Goal: Task Accomplishment & Management: Manage account settings

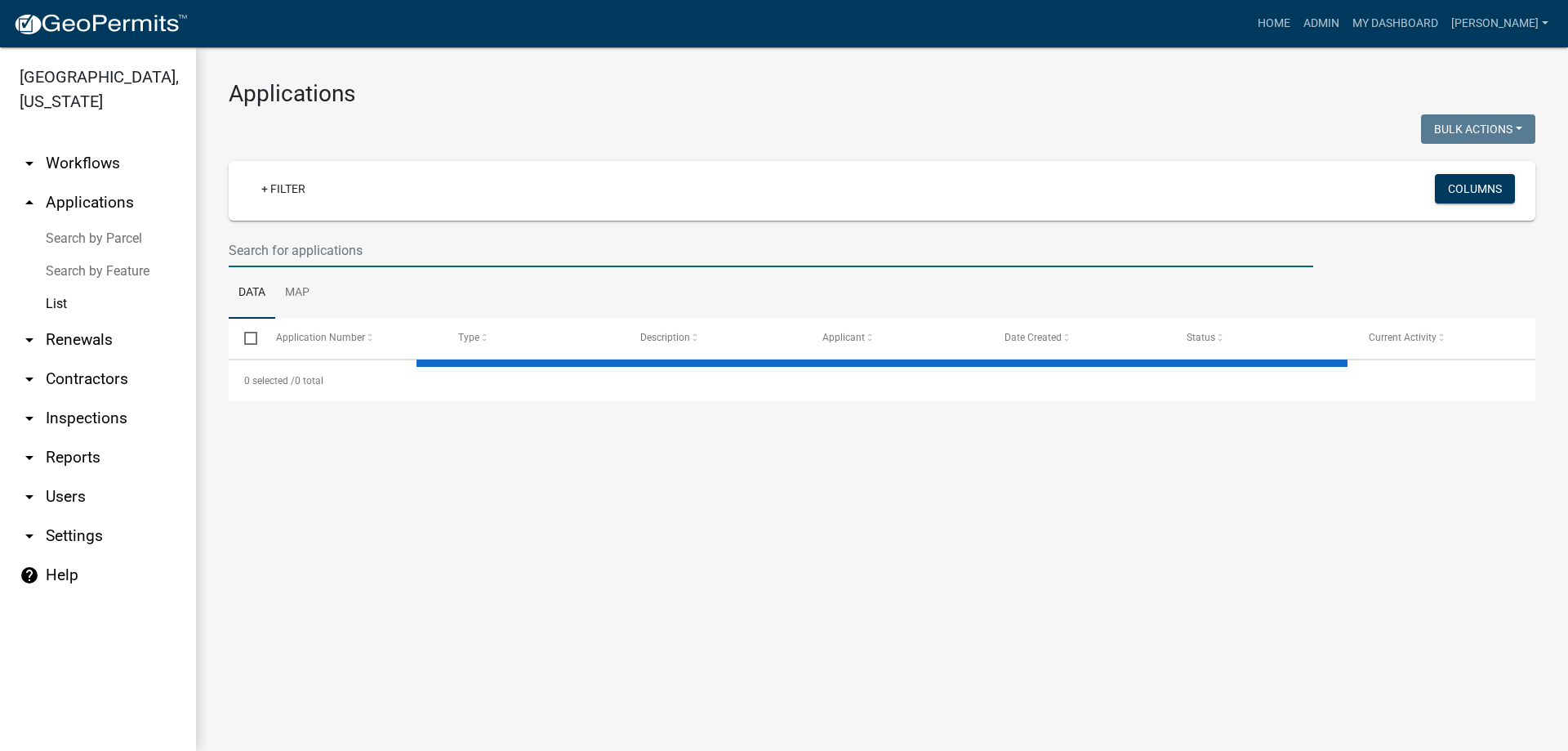
click at [344, 259] on input "text" at bounding box center [770, 250] width 1084 height 34
select select "3: 100"
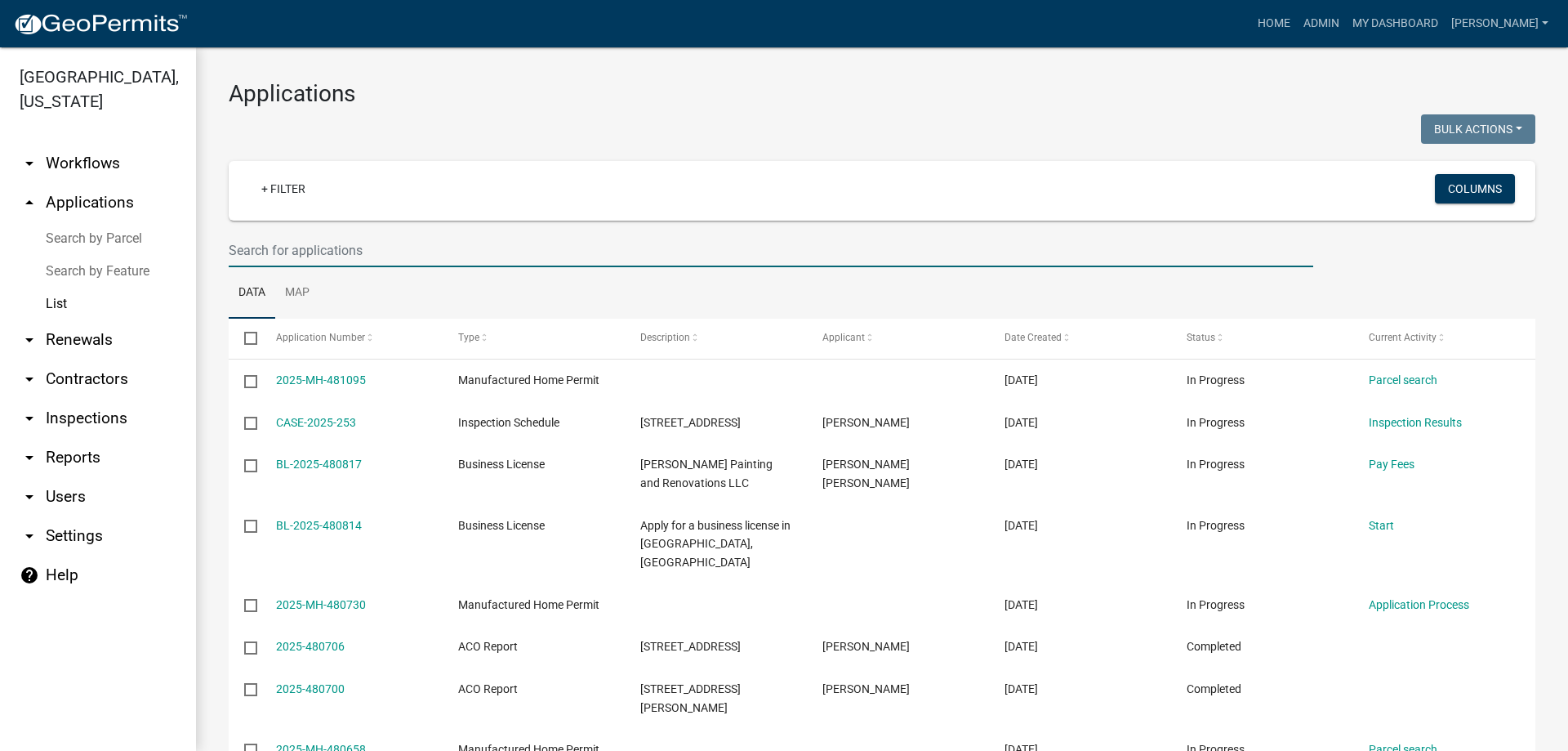
click at [349, 254] on input "text" at bounding box center [770, 250] width 1084 height 34
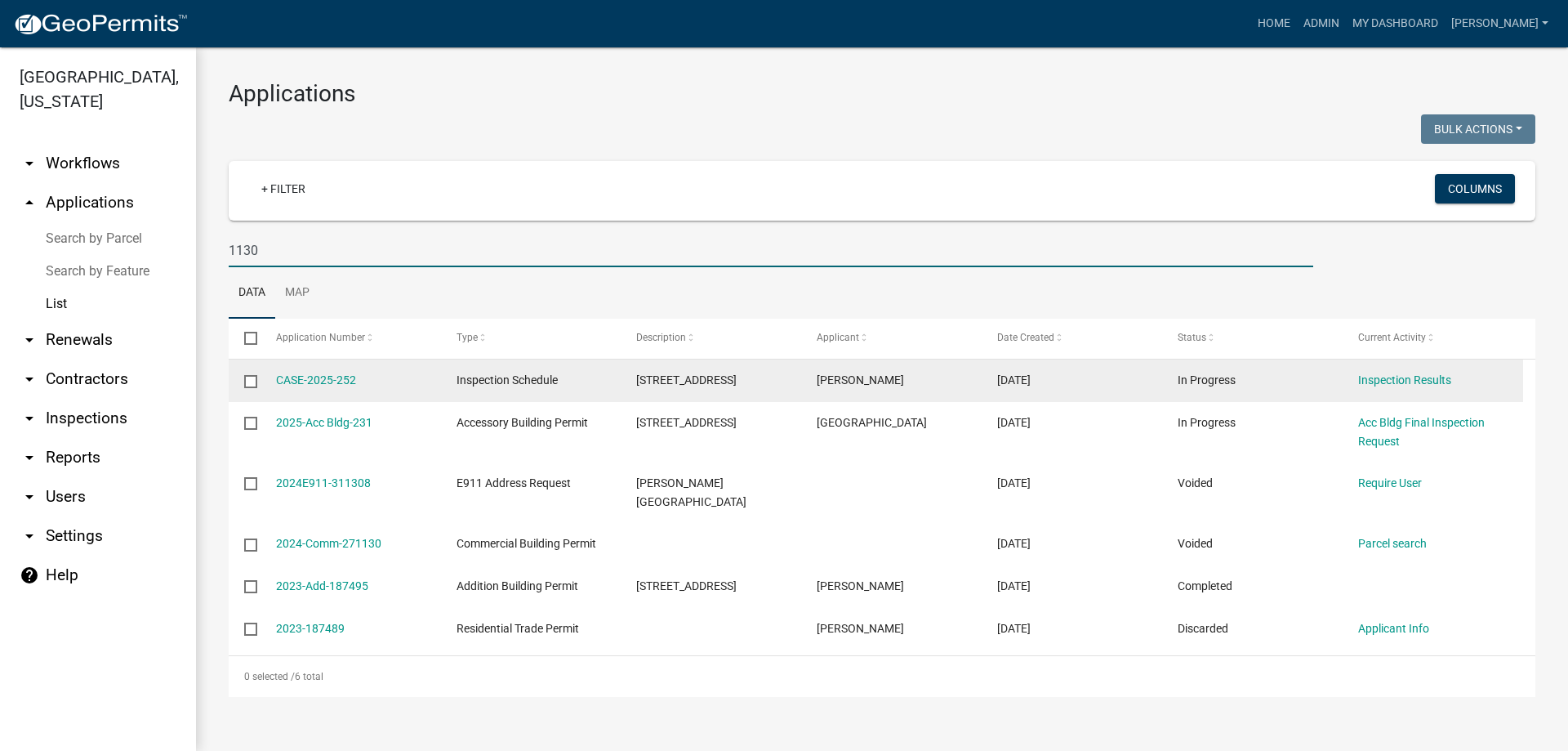
type input "1130"
click at [724, 392] on datatable-body-cell "[STREET_ADDRESS]" at bounding box center [710, 381] width 180 height 42
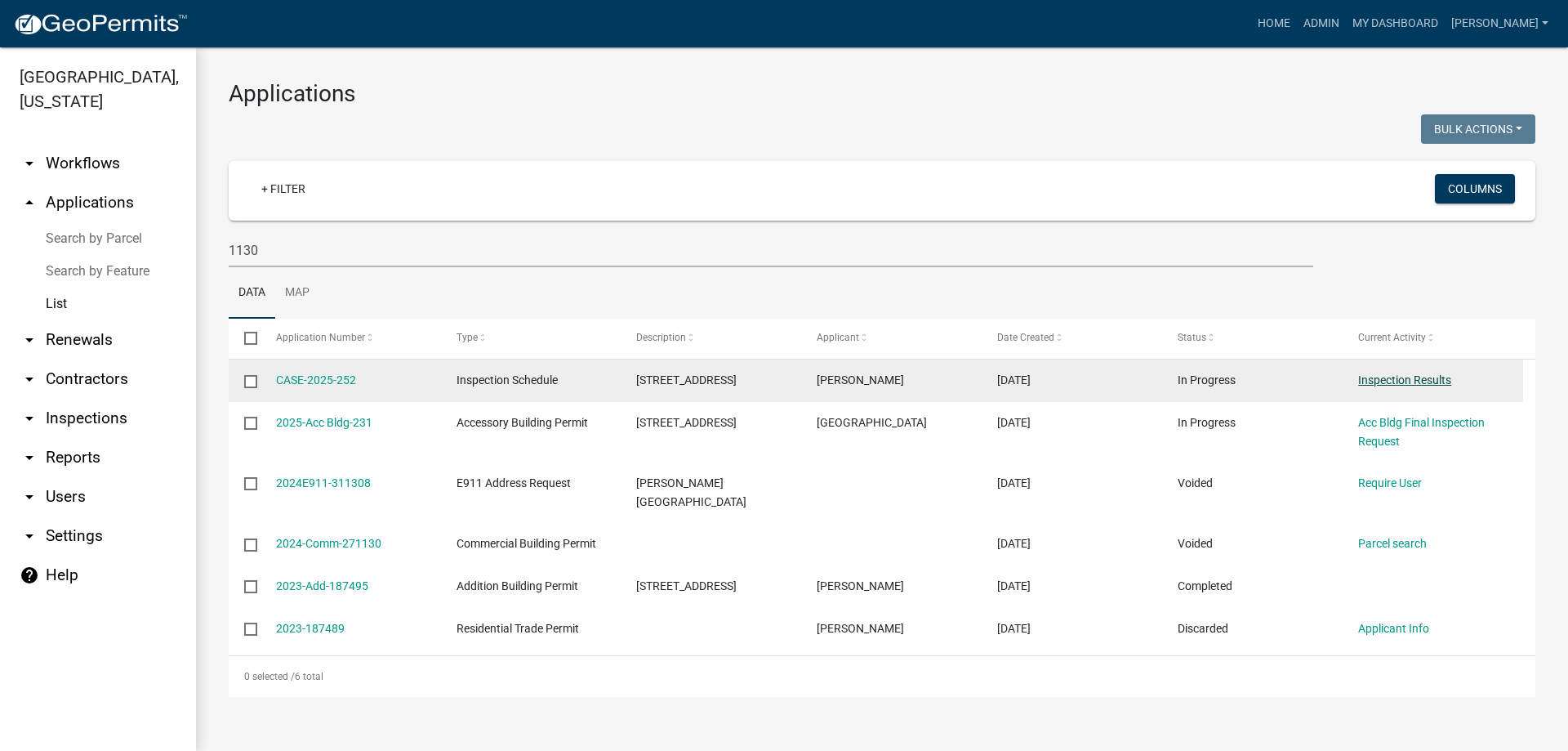
click at [1360, 385] on link "Inspection Results" at bounding box center [1404, 380] width 93 height 13
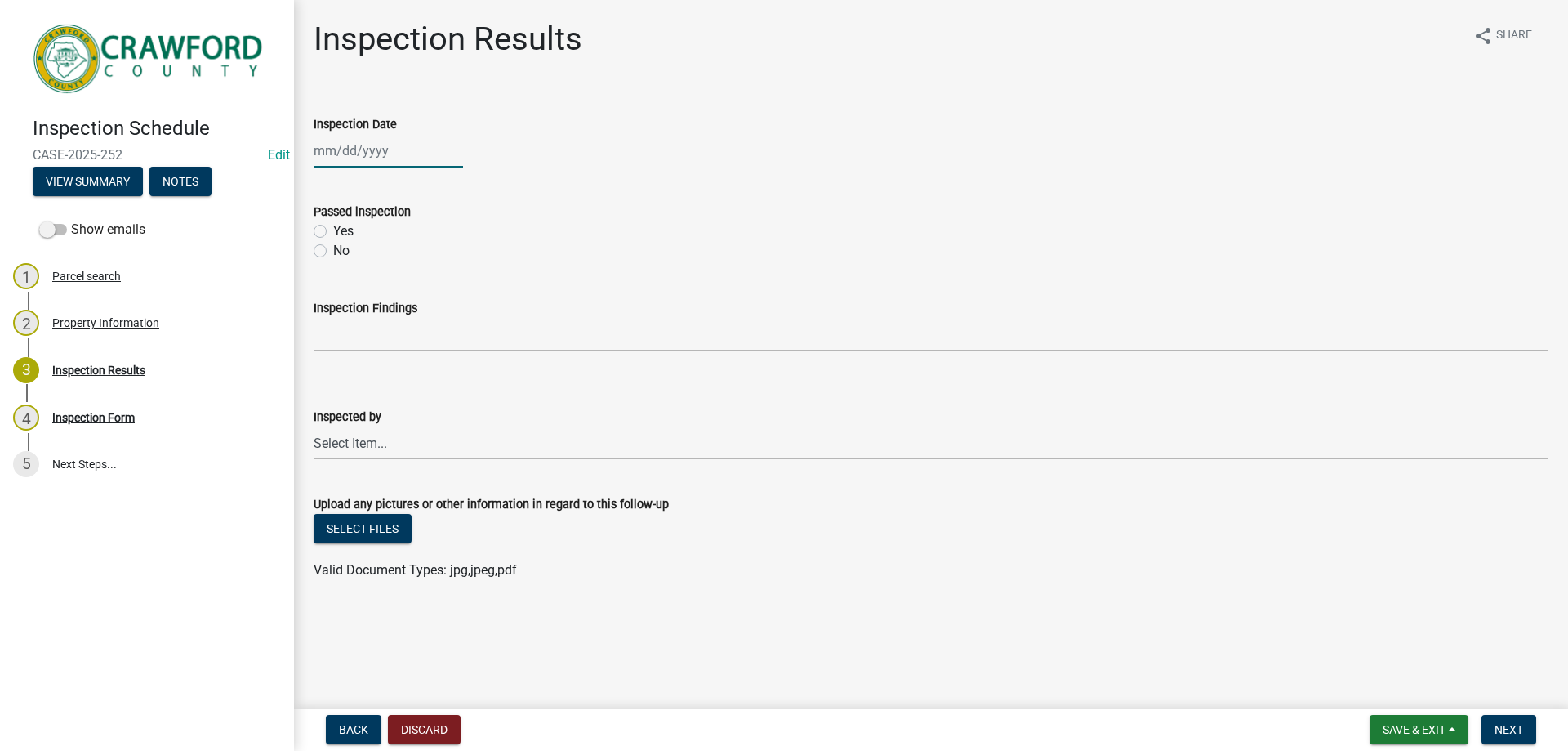
click at [339, 134] on div at bounding box center [387, 150] width 149 height 34
select select "9"
select select "2025"
click at [439, 289] on div "19" at bounding box center [434, 289] width 26 height 26
type input "[DATE]"
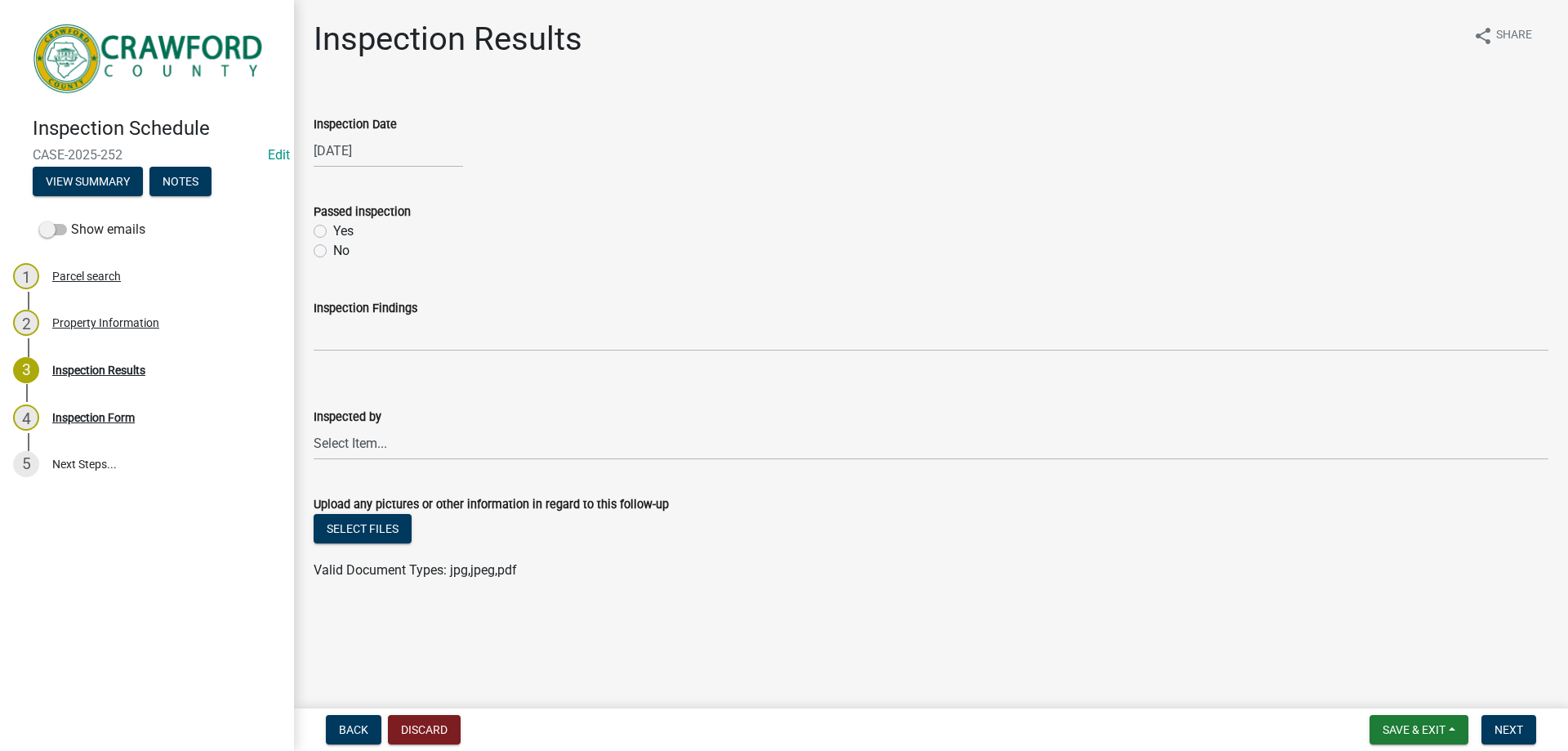
click at [342, 227] on label "Yes" at bounding box center [343, 231] width 20 height 19
click at [342, 227] on input "Yes" at bounding box center [338, 227] width 11 height 11
radio input "true"
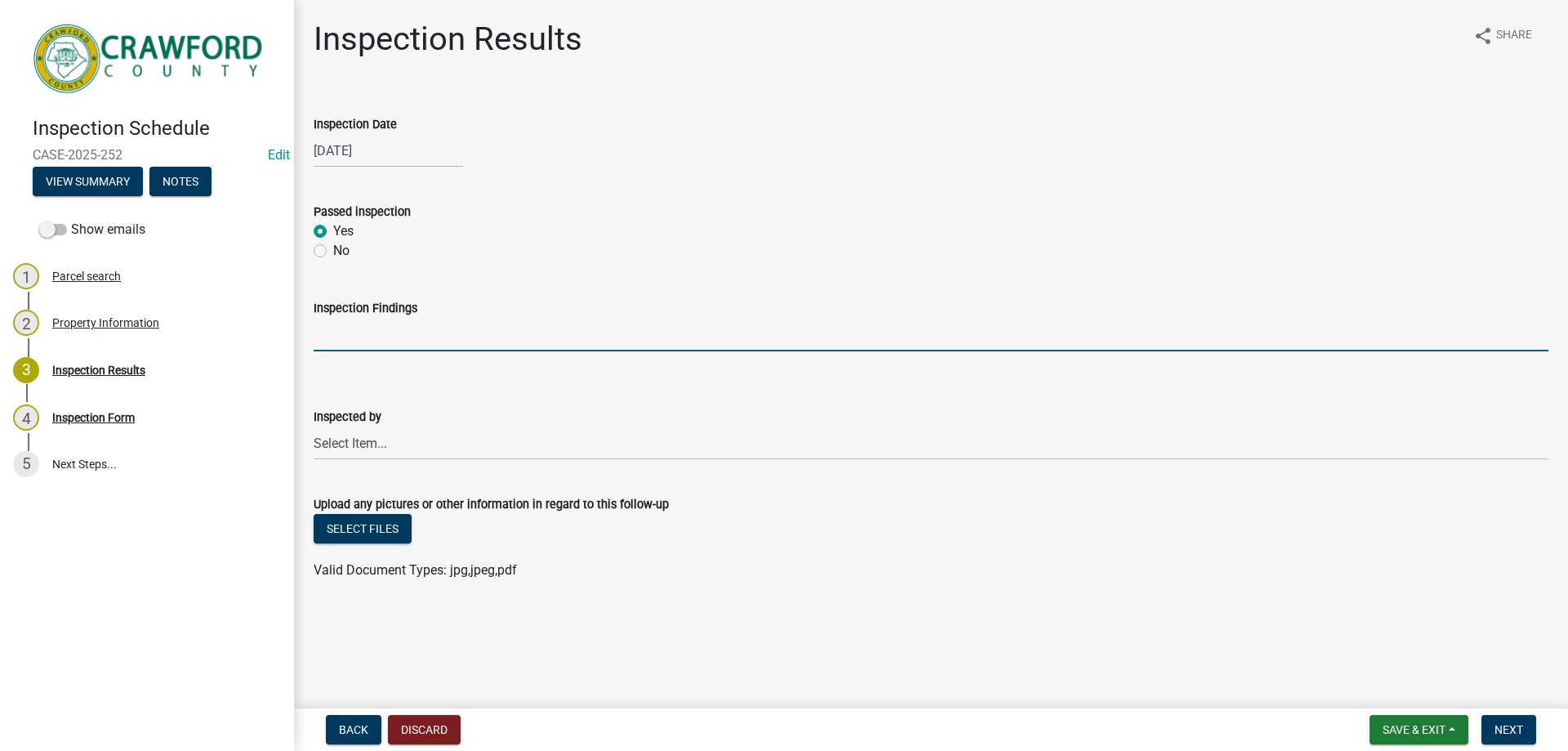
click at [367, 335] on input "Inspection Findings" at bounding box center [930, 335] width 1235 height 34
click at [368, 452] on select "Select Item... Tammie Graumann Jake Watson Rachel Carroll Layla Kriz" at bounding box center [930, 443] width 1235 height 34
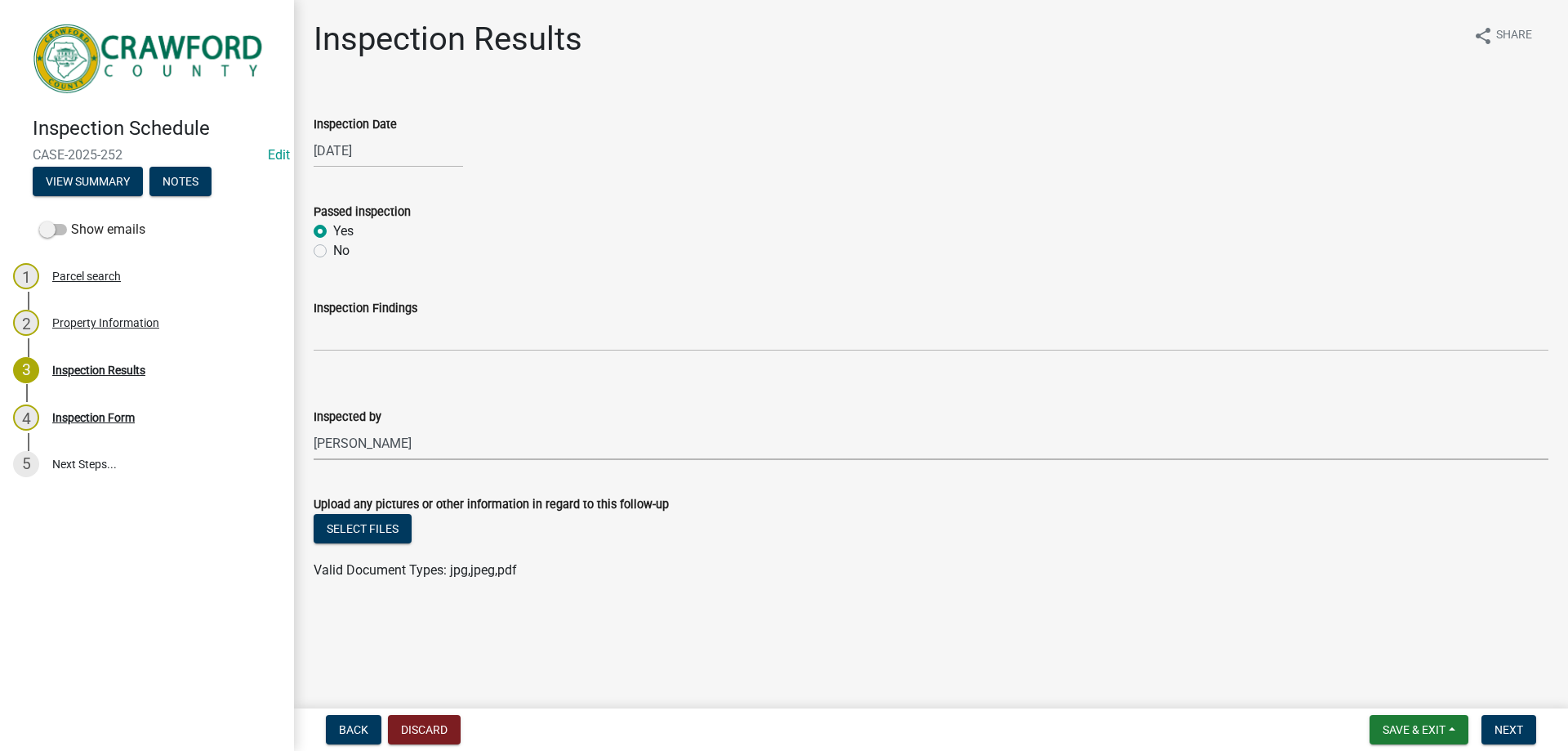
click at [313, 426] on select "Select Item... Tammie Graumann Jake Watson Rachel Carroll Layla Kriz" at bounding box center [930, 443] width 1235 height 34
select select "1d0a2158-052f-40b6-82a2-dba1764a9e57"
click at [1530, 736] on button "Next" at bounding box center [1508, 730] width 55 height 30
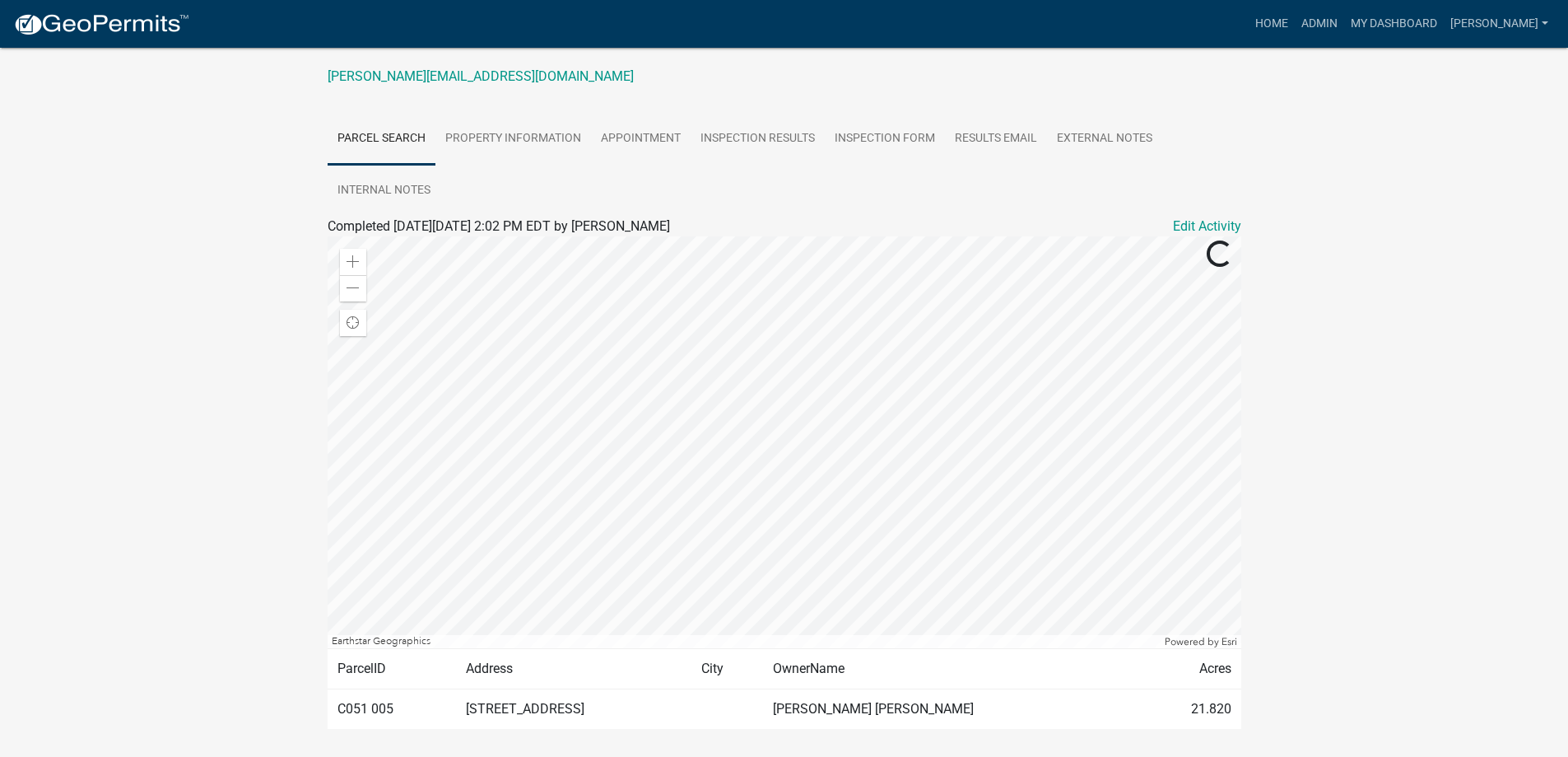
scroll to position [301, 0]
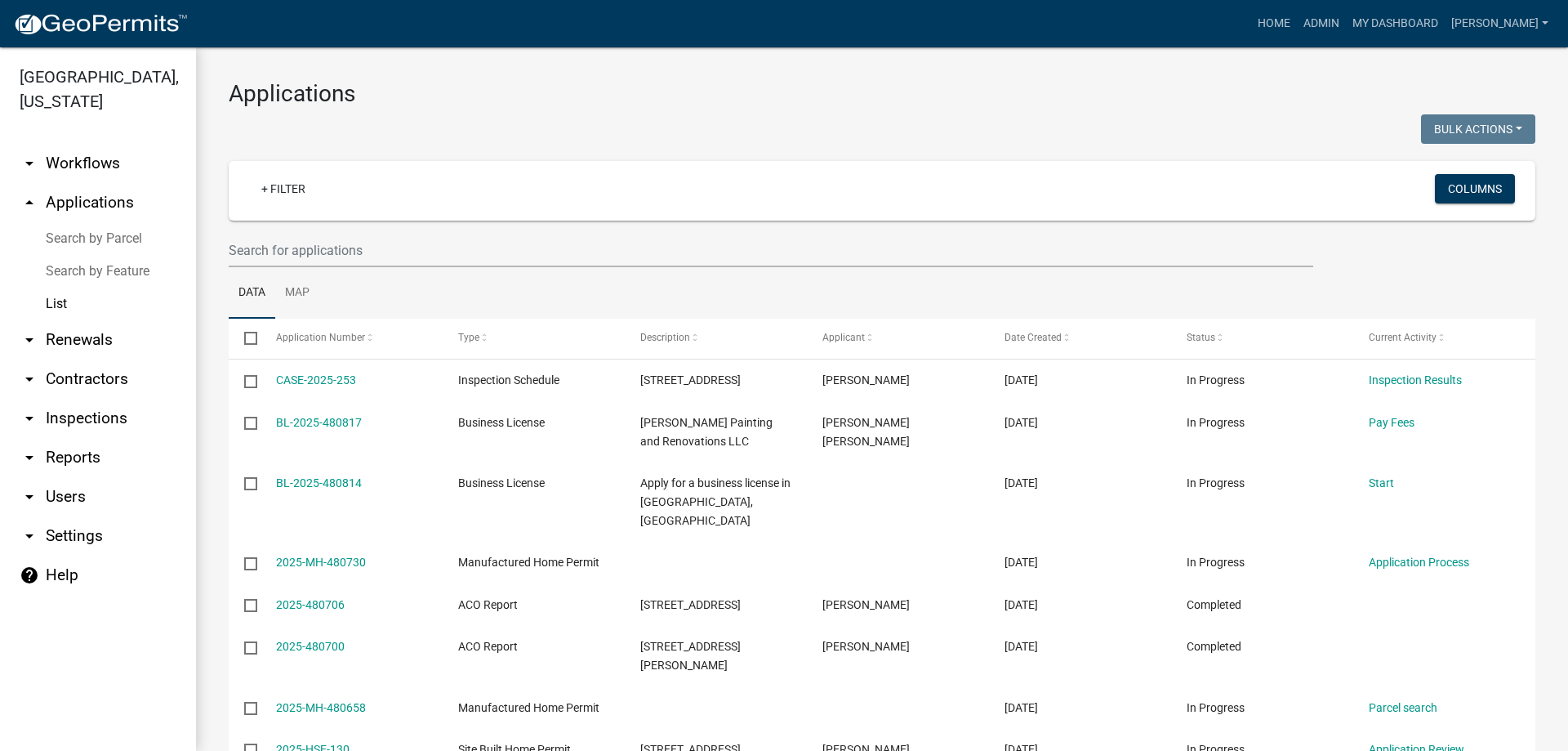
select select "3: 100"
click at [286, 236] on input "text" at bounding box center [770, 250] width 1084 height 34
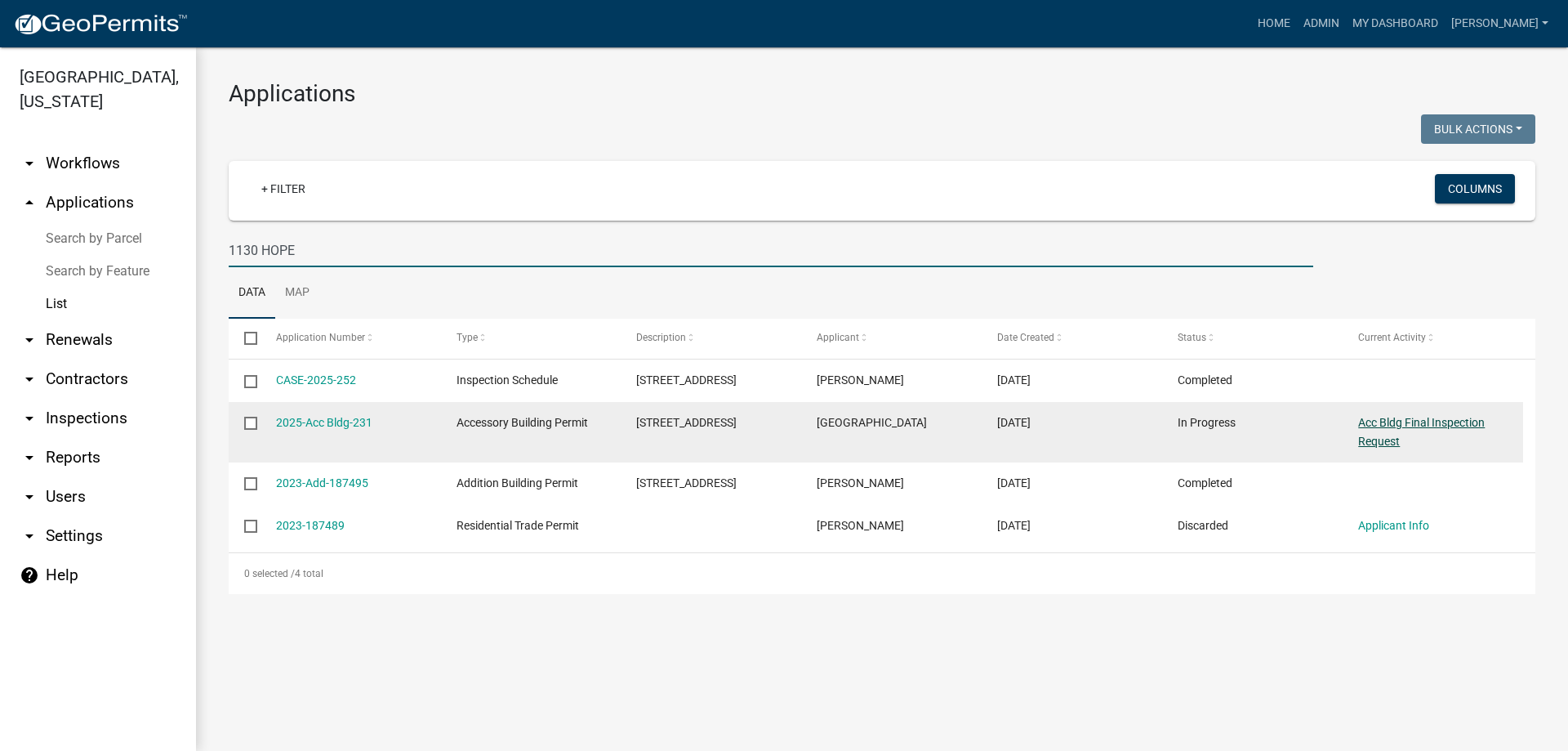
type input "1130 HOPE"
click at [1387, 422] on link "Acc Bldg Final Inspection Request" at bounding box center [1421, 431] width 126 height 32
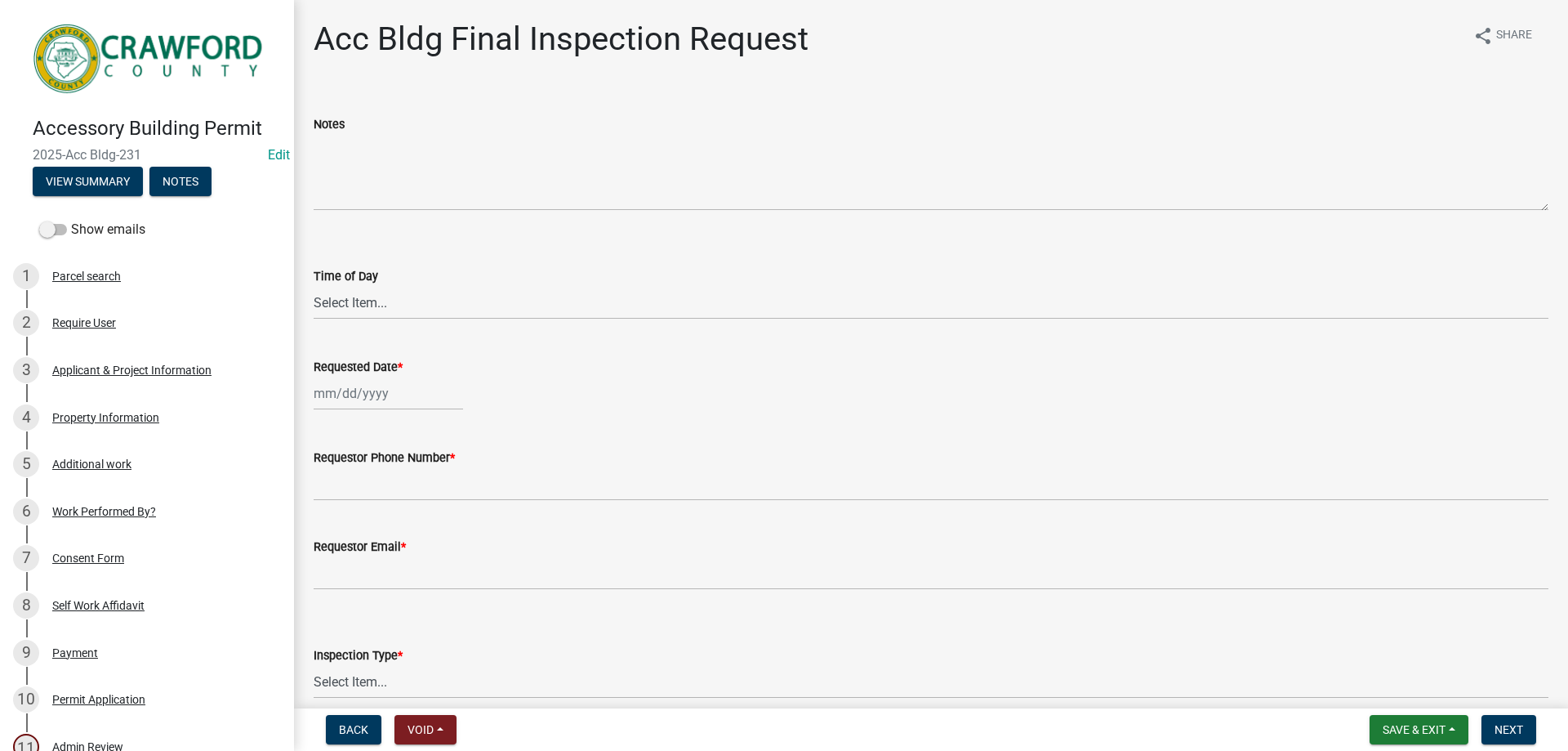
drag, startPoint x: 163, startPoint y: 148, endPoint x: 27, endPoint y: 143, distance: 136.1
click at [27, 143] on div "Accessory Building Permit 2025-Acc Bldg-231 Edit View Summary Notes" at bounding box center [147, 152] width 268 height 96
copy span "2025-Acc Bldg-231"
click at [146, 369] on div "Applicant & Project Information" at bounding box center [131, 370] width 159 height 12
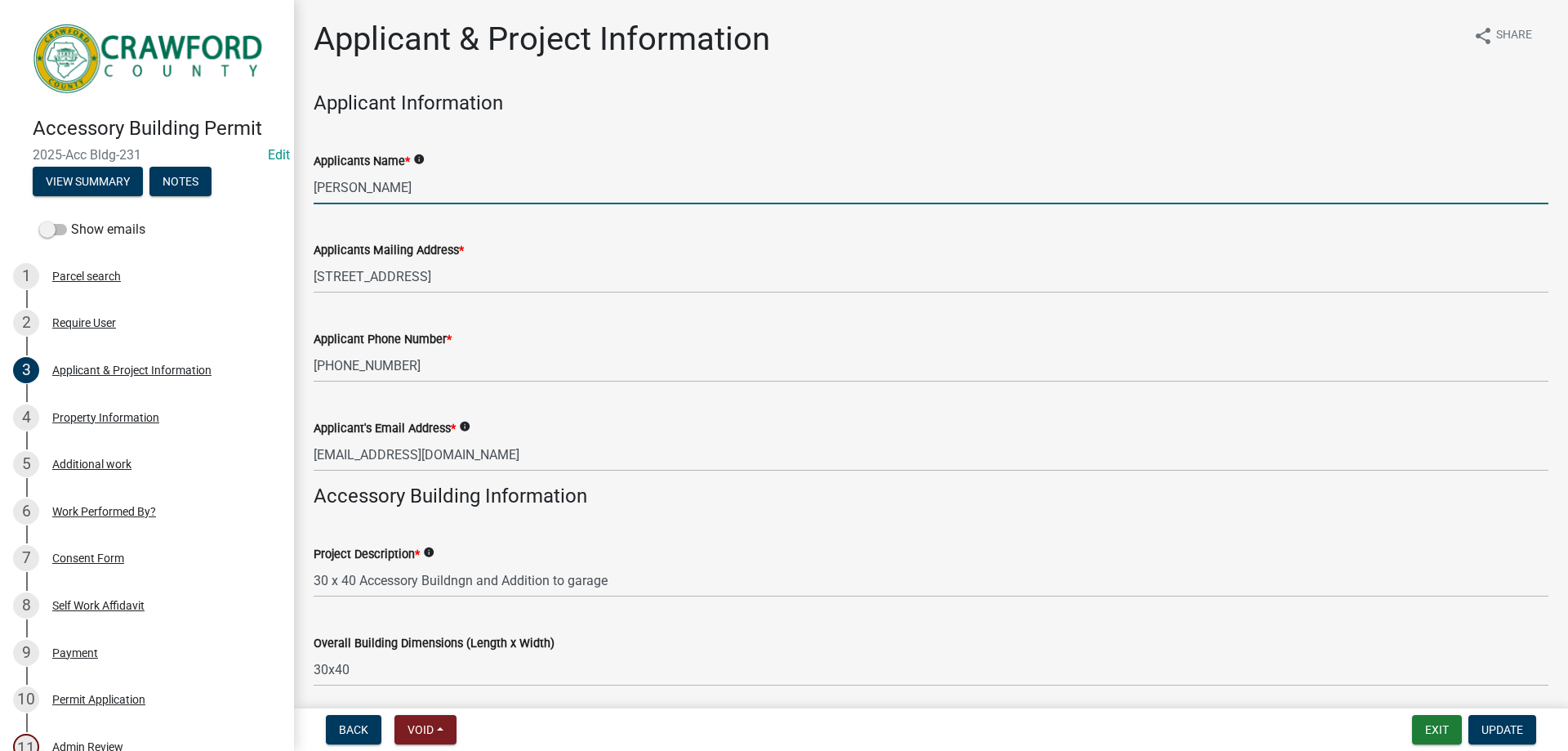
drag, startPoint x: 412, startPoint y: 189, endPoint x: 324, endPoint y: 185, distance: 88.1
click at [316, 183] on input "[PERSON_NAME]" at bounding box center [930, 187] width 1235 height 34
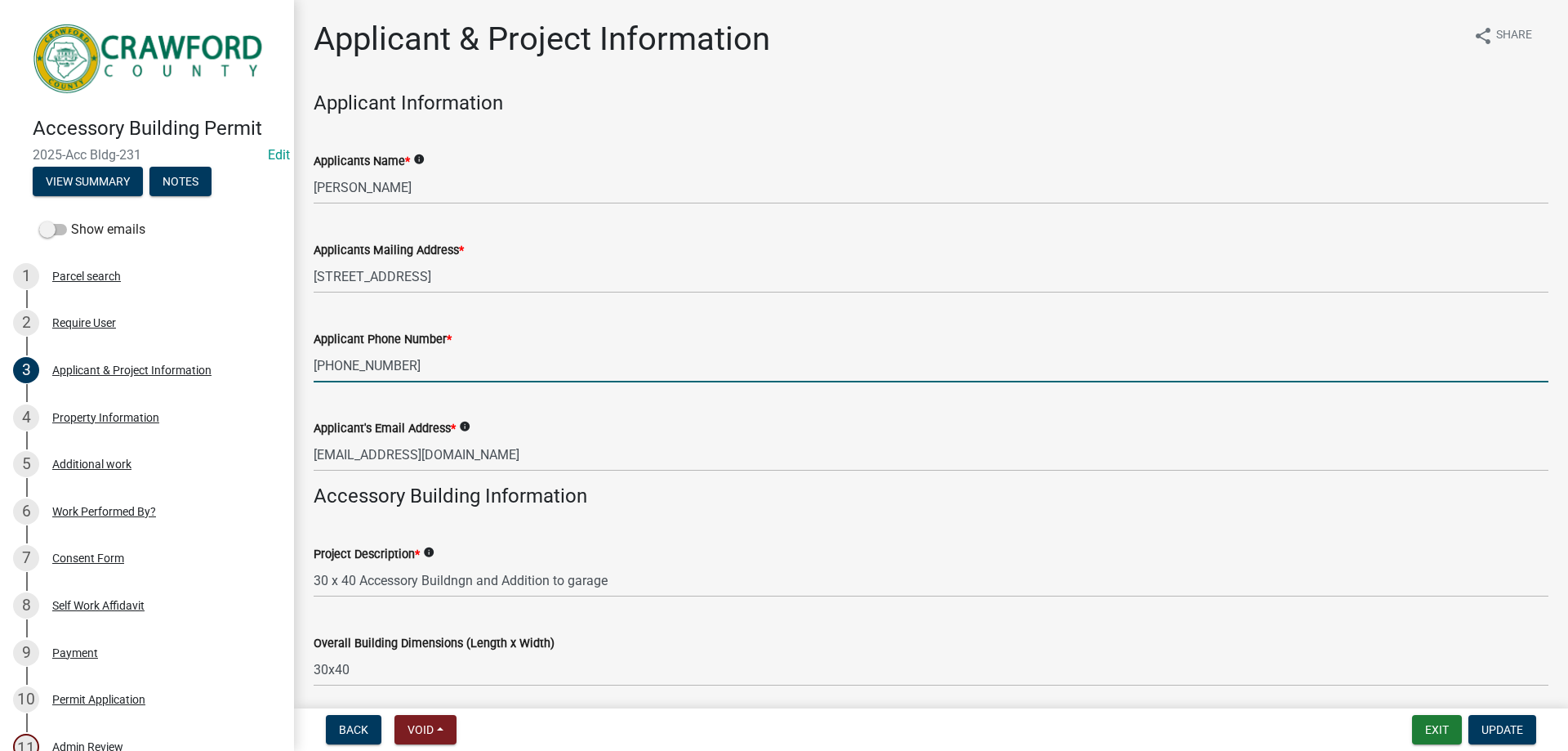
drag, startPoint x: 410, startPoint y: 358, endPoint x: 315, endPoint y: 360, distance: 95.0
click at [315, 360] on input "[PHONE_NUMBER]" at bounding box center [930, 365] width 1235 height 34
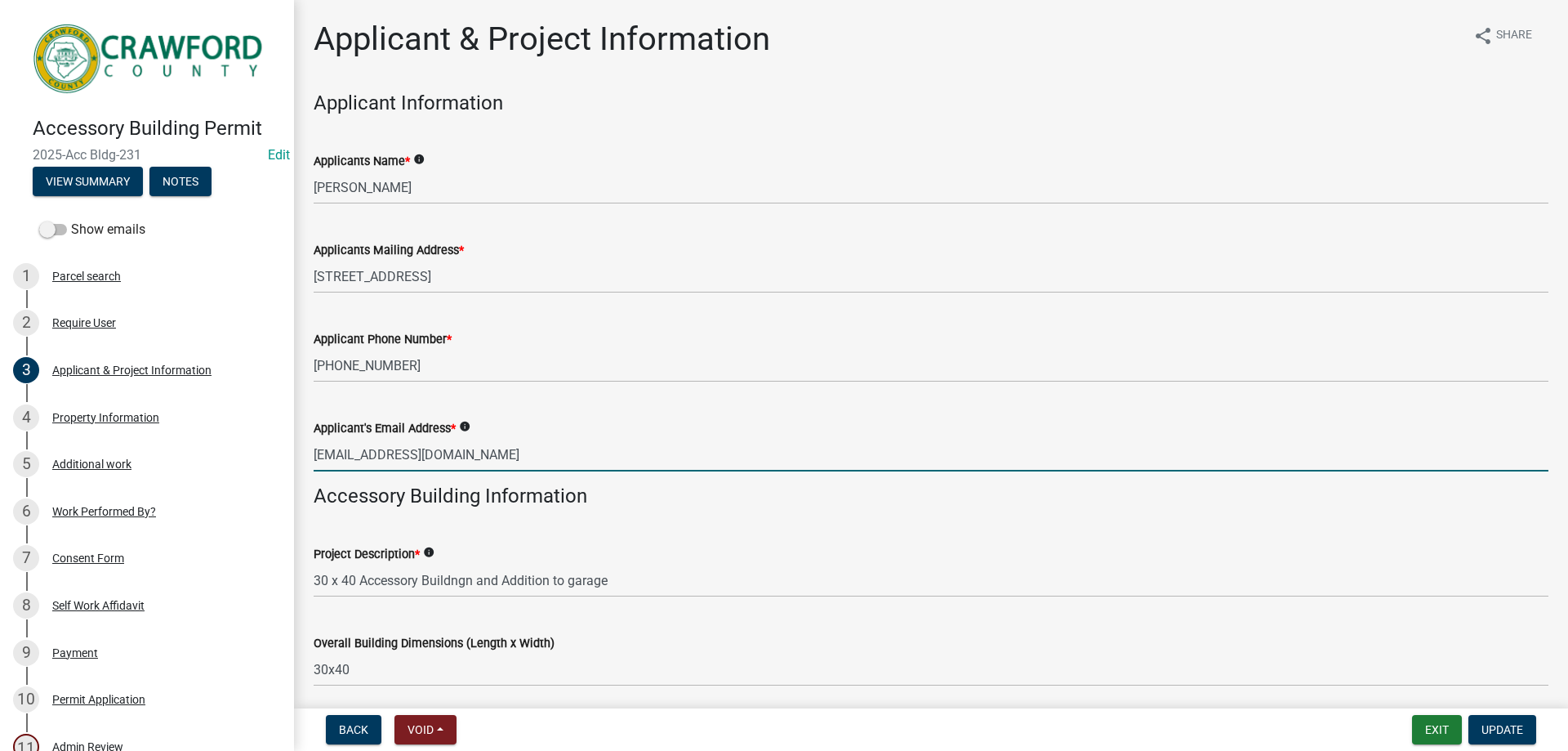
drag, startPoint x: 503, startPoint y: 458, endPoint x: 311, endPoint y: 451, distance: 192.1
click at [311, 451] on div "Applicant's Email Address * info [EMAIL_ADDRESS][DOMAIN_NAME]" at bounding box center [931, 433] width 1260 height 76
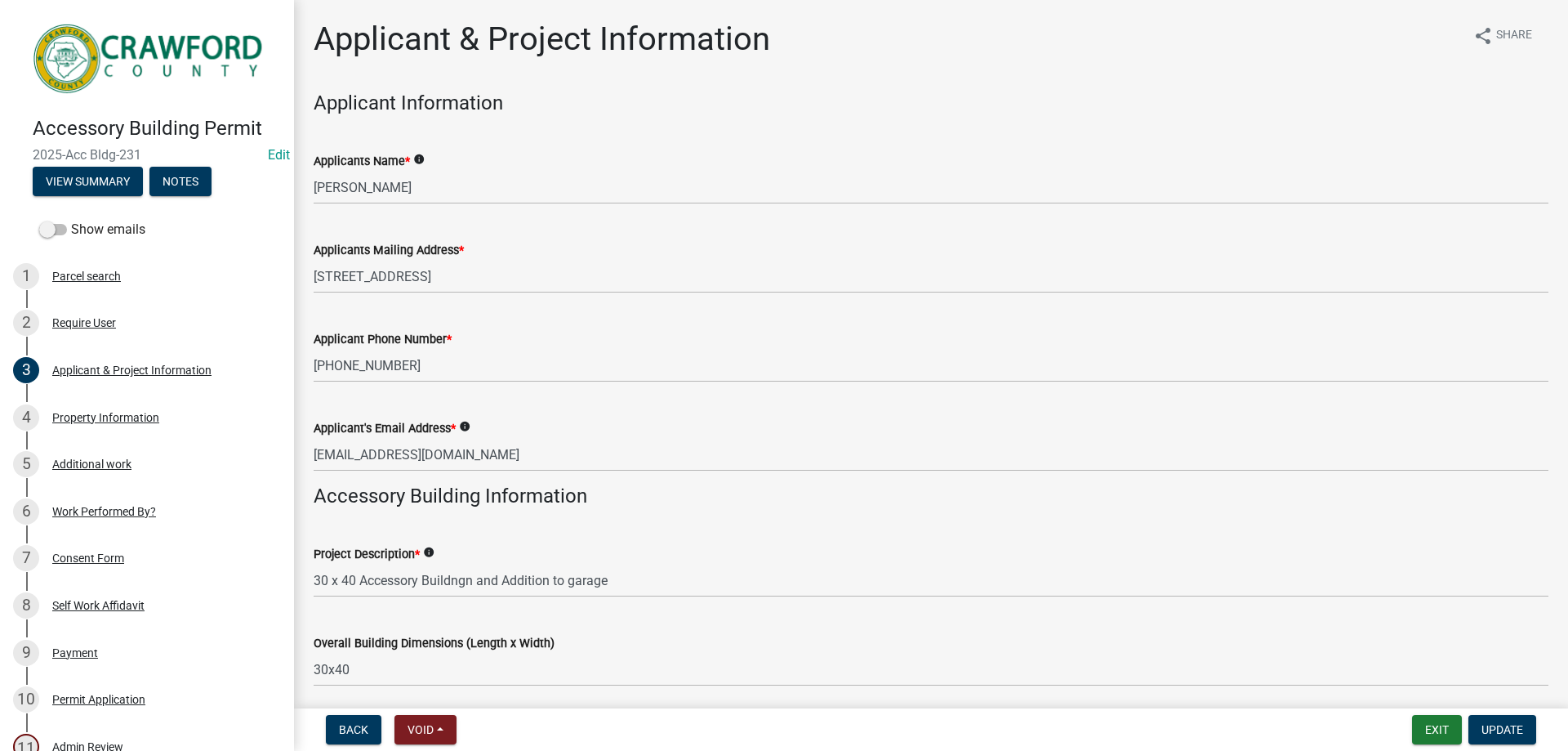
click at [477, 133] on div "Applicants Name * info [PERSON_NAME]" at bounding box center [930, 166] width 1235 height 76
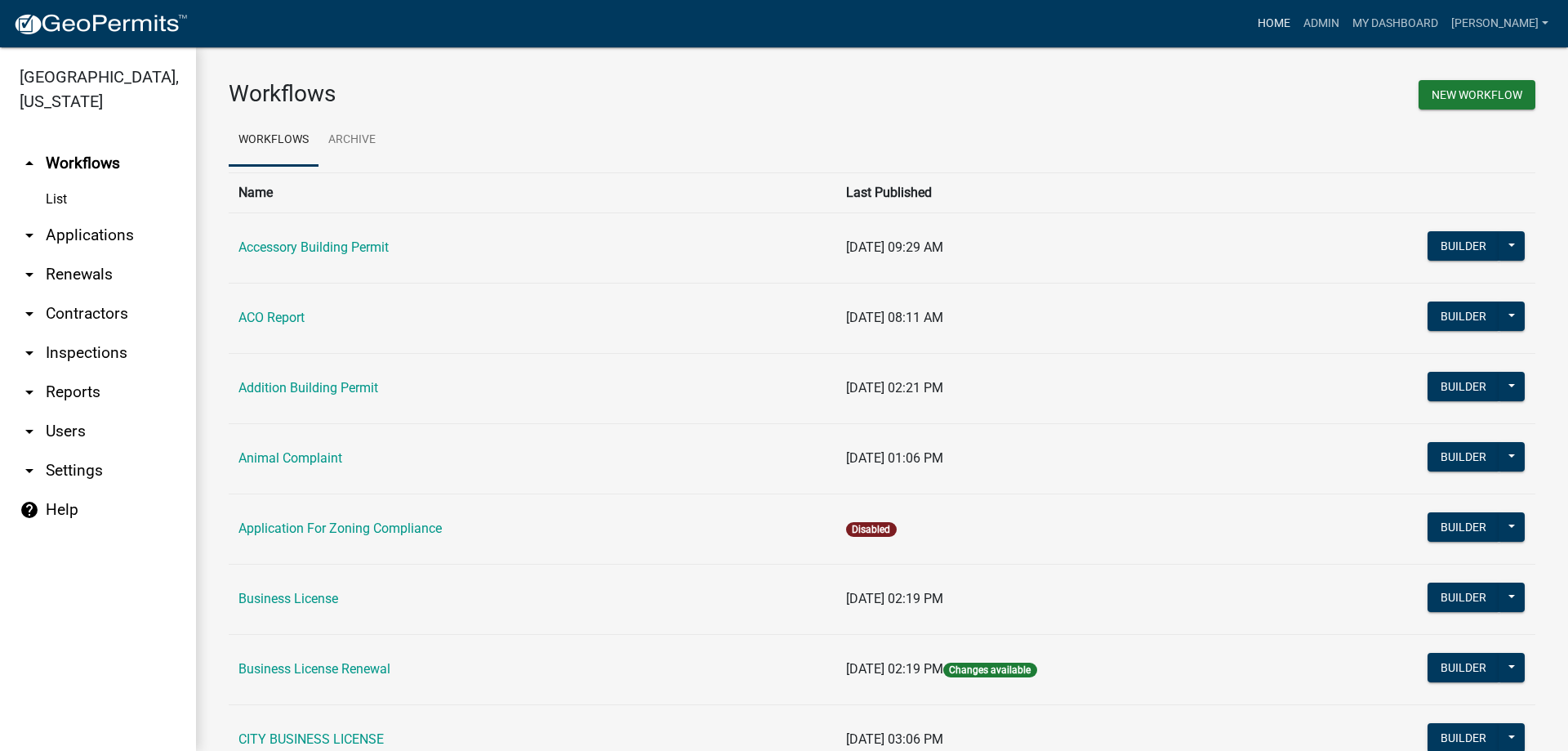
click at [1297, 18] on link "Home" at bounding box center [1273, 23] width 45 height 31
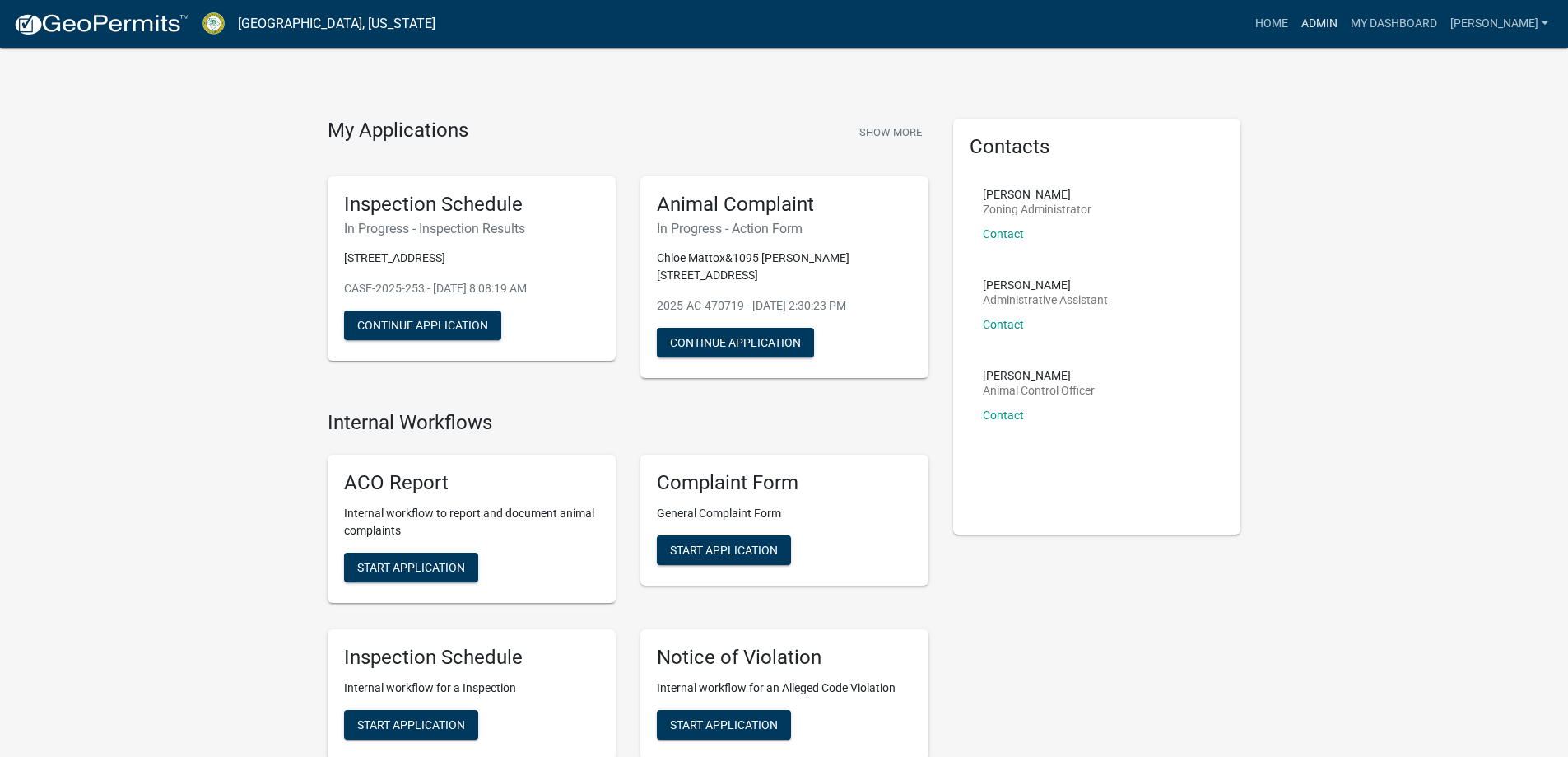
click at [1345, 27] on link "Admin" at bounding box center [1319, 23] width 50 height 31
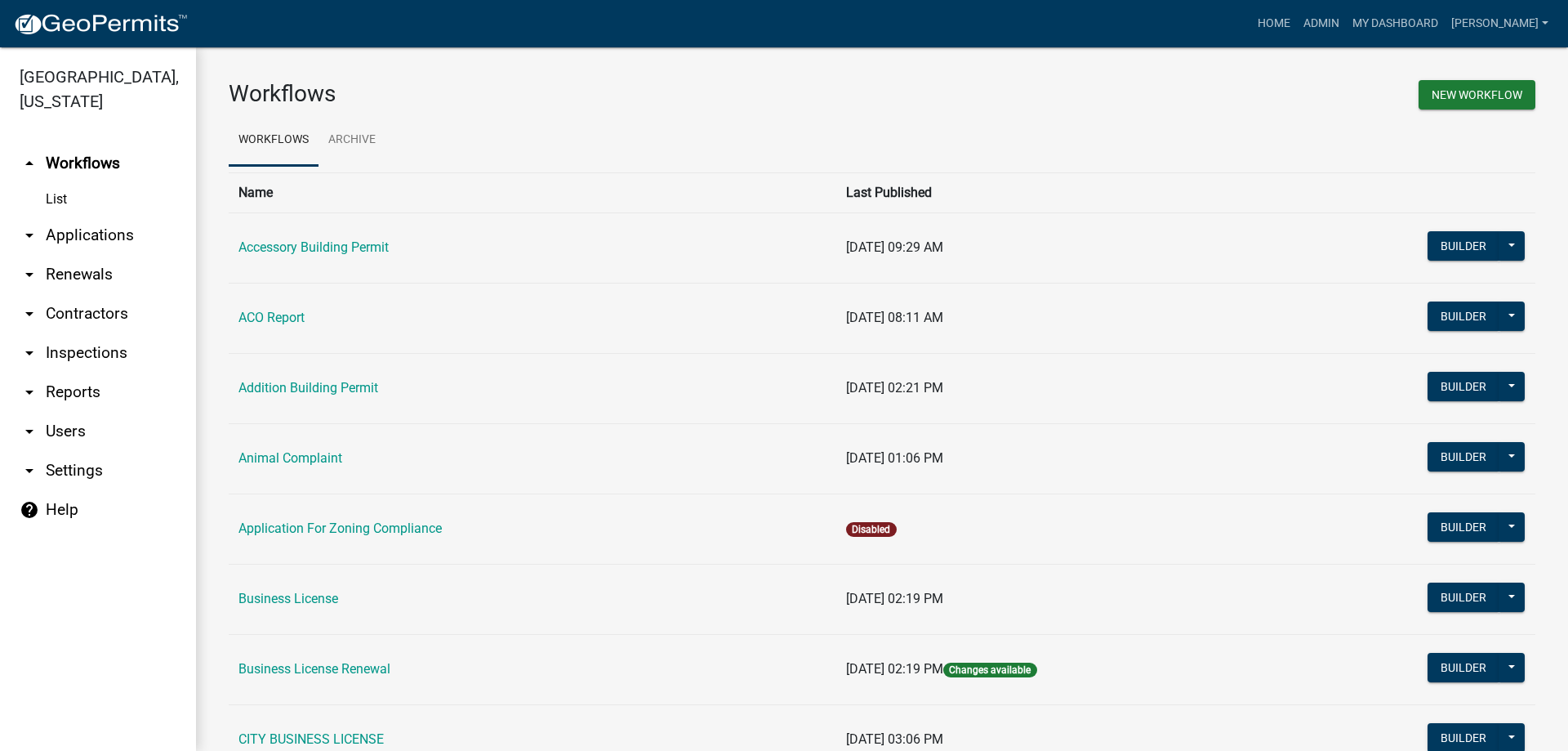
click at [69, 209] on link "List" at bounding box center [97, 200] width 196 height 33
click at [69, 201] on link "List" at bounding box center [97, 200] width 196 height 33
click at [52, 201] on link "List" at bounding box center [97, 200] width 196 height 33
click at [51, 197] on link "List" at bounding box center [97, 200] width 196 height 33
click at [58, 206] on link "List" at bounding box center [97, 200] width 196 height 33
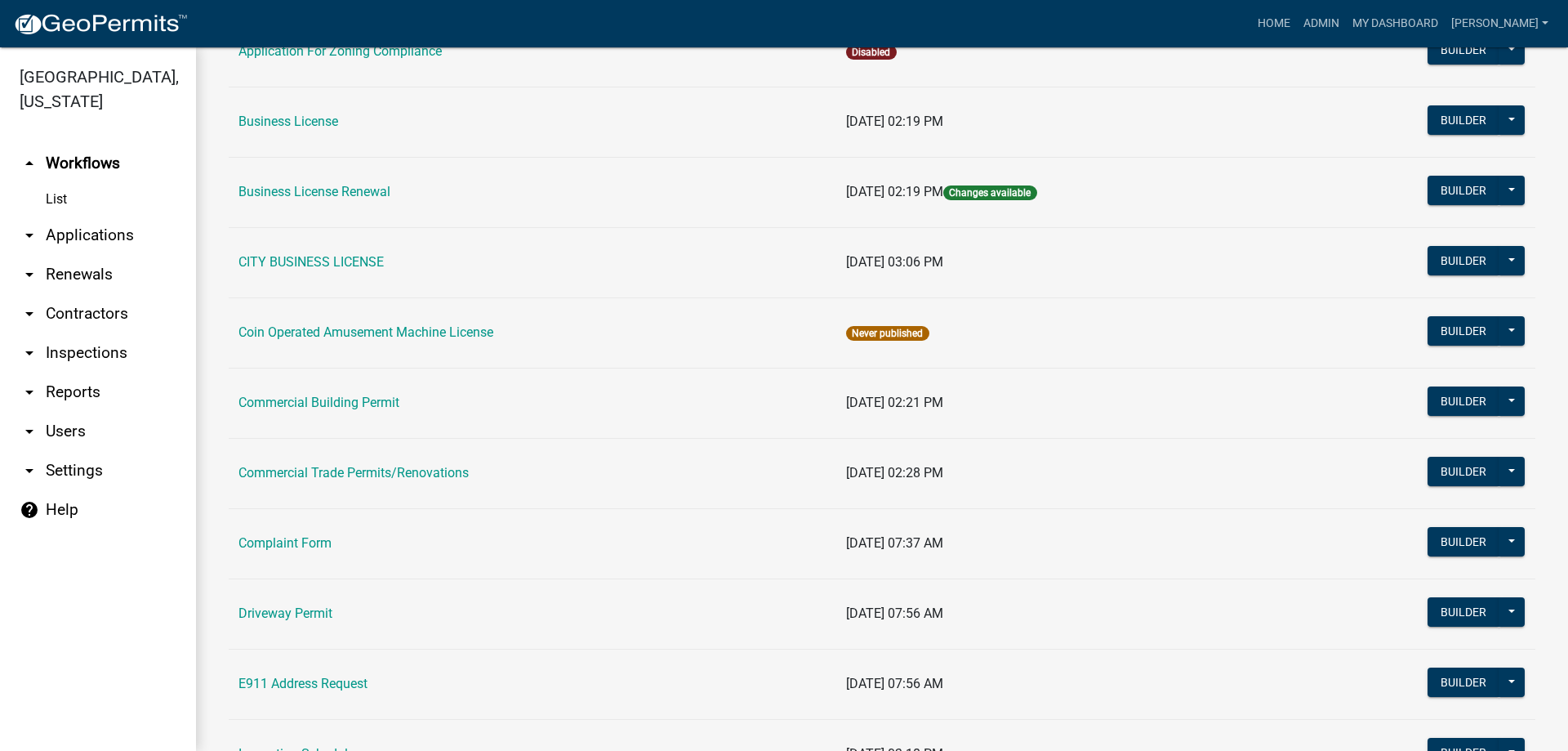
scroll to position [572, 0]
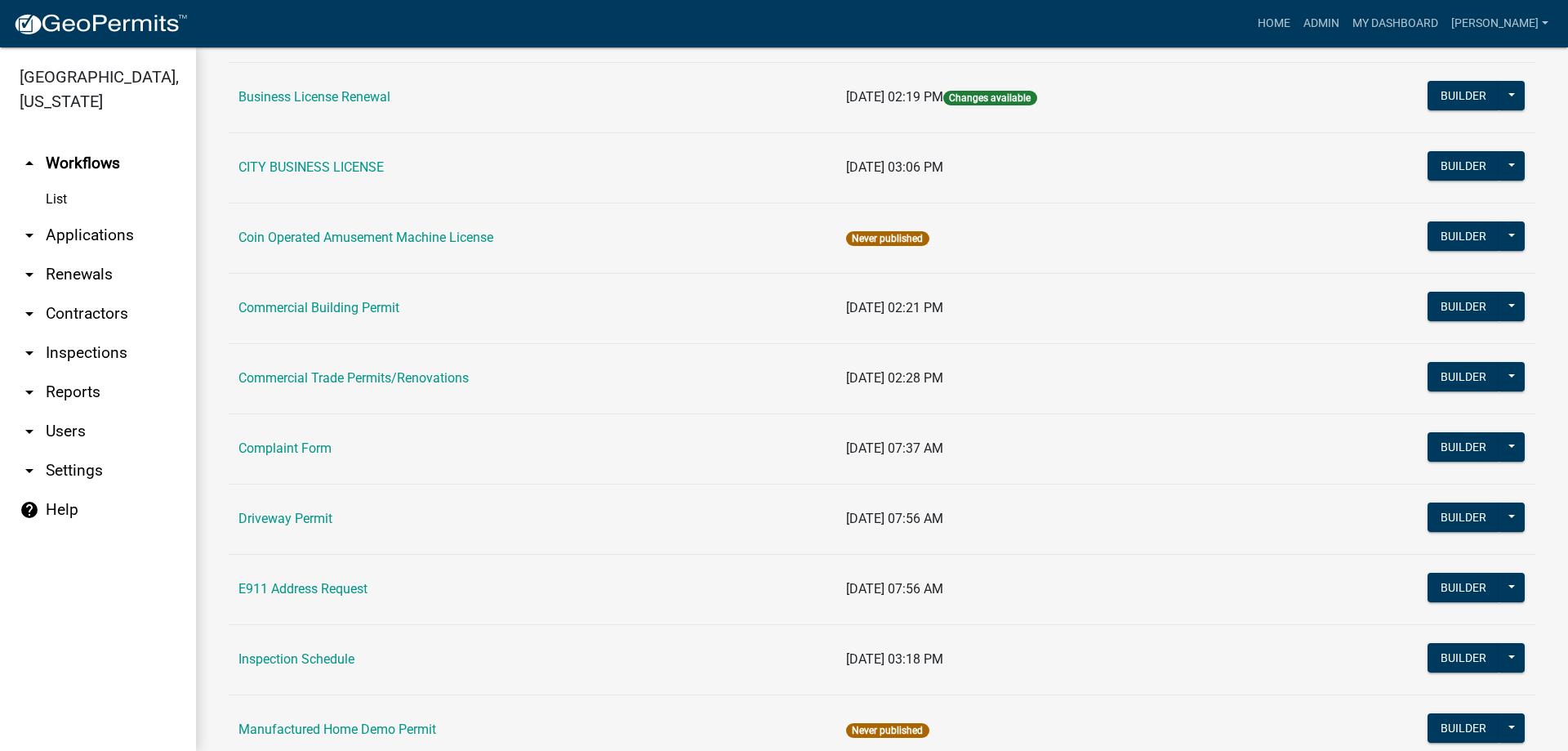
click at [88, 238] on link "arrow_drop_down Applications" at bounding box center [97, 235] width 196 height 40
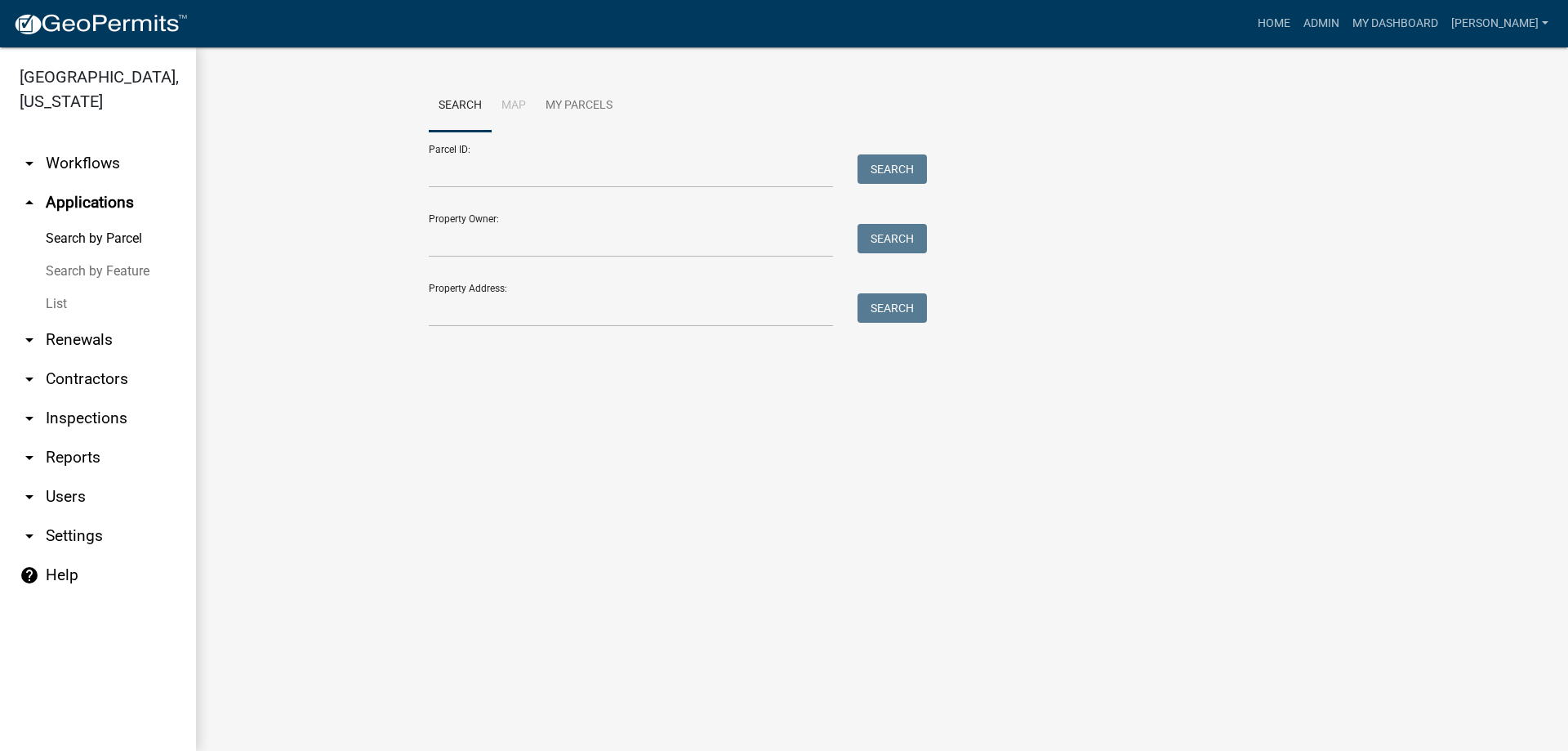
click at [69, 308] on link "List" at bounding box center [97, 304] width 196 height 33
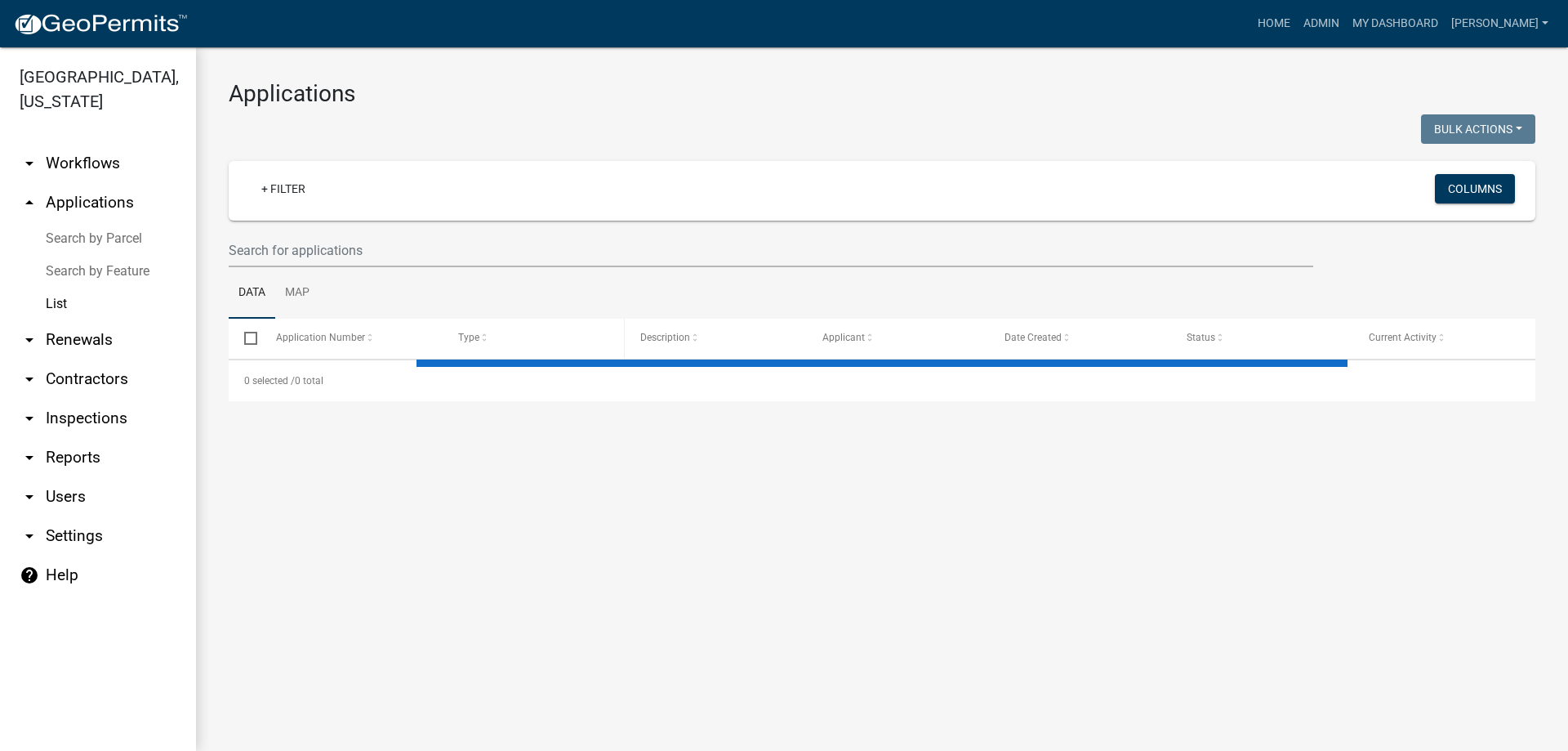
select select "3: 100"
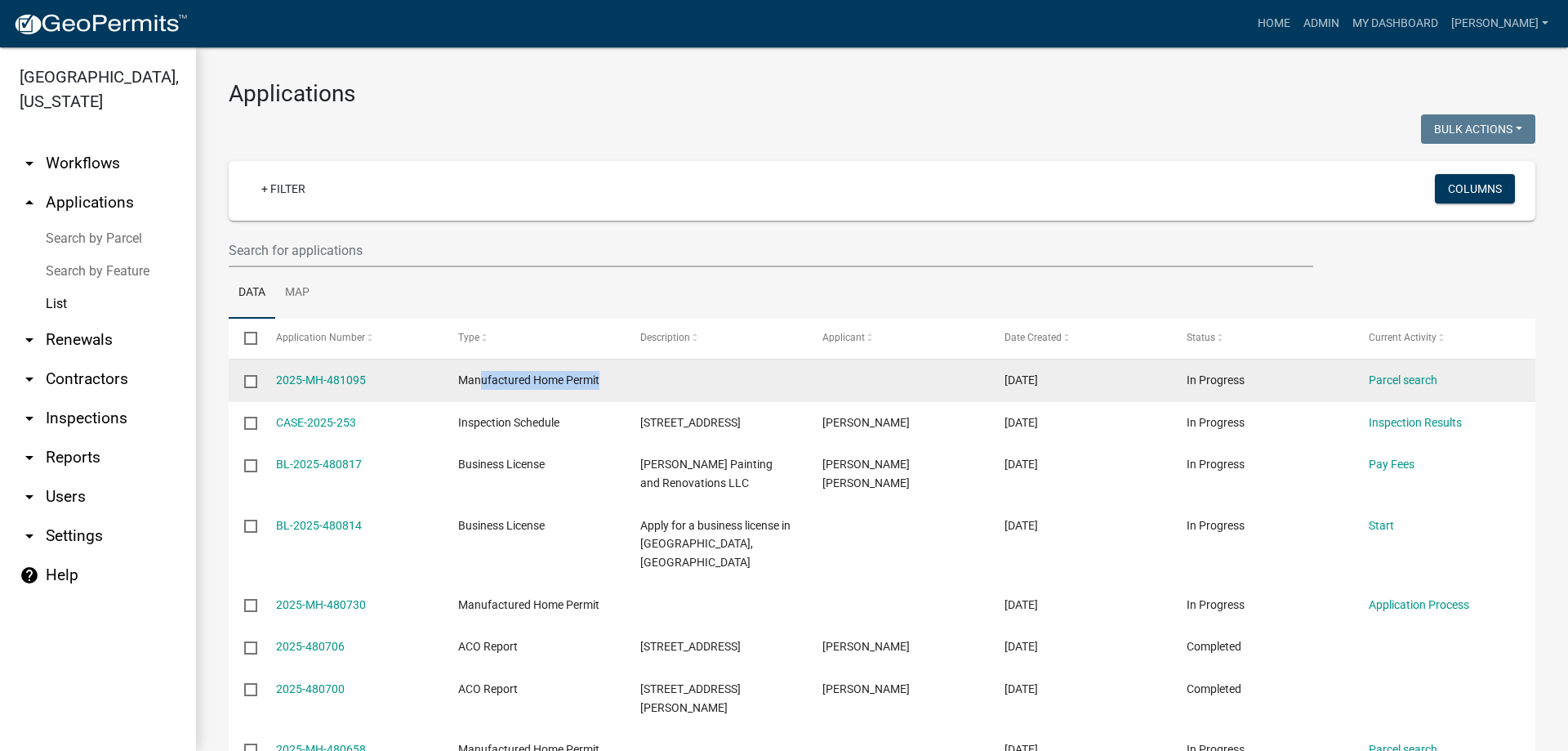
drag, startPoint x: 588, startPoint y: 379, endPoint x: 483, endPoint y: 382, distance: 105.0
click at [483, 382] on div "Manufactured Home Permit" at bounding box center [533, 380] width 151 height 18
click at [456, 379] on datatable-body-cell "Manufactured Home Permit" at bounding box center [532, 381] width 182 height 42
drag, startPoint x: 456, startPoint y: 379, endPoint x: 598, endPoint y: 378, distance: 142.0
click at [598, 378] on datatable-body-cell "Manufactured Home Permit" at bounding box center [532, 381] width 182 height 42
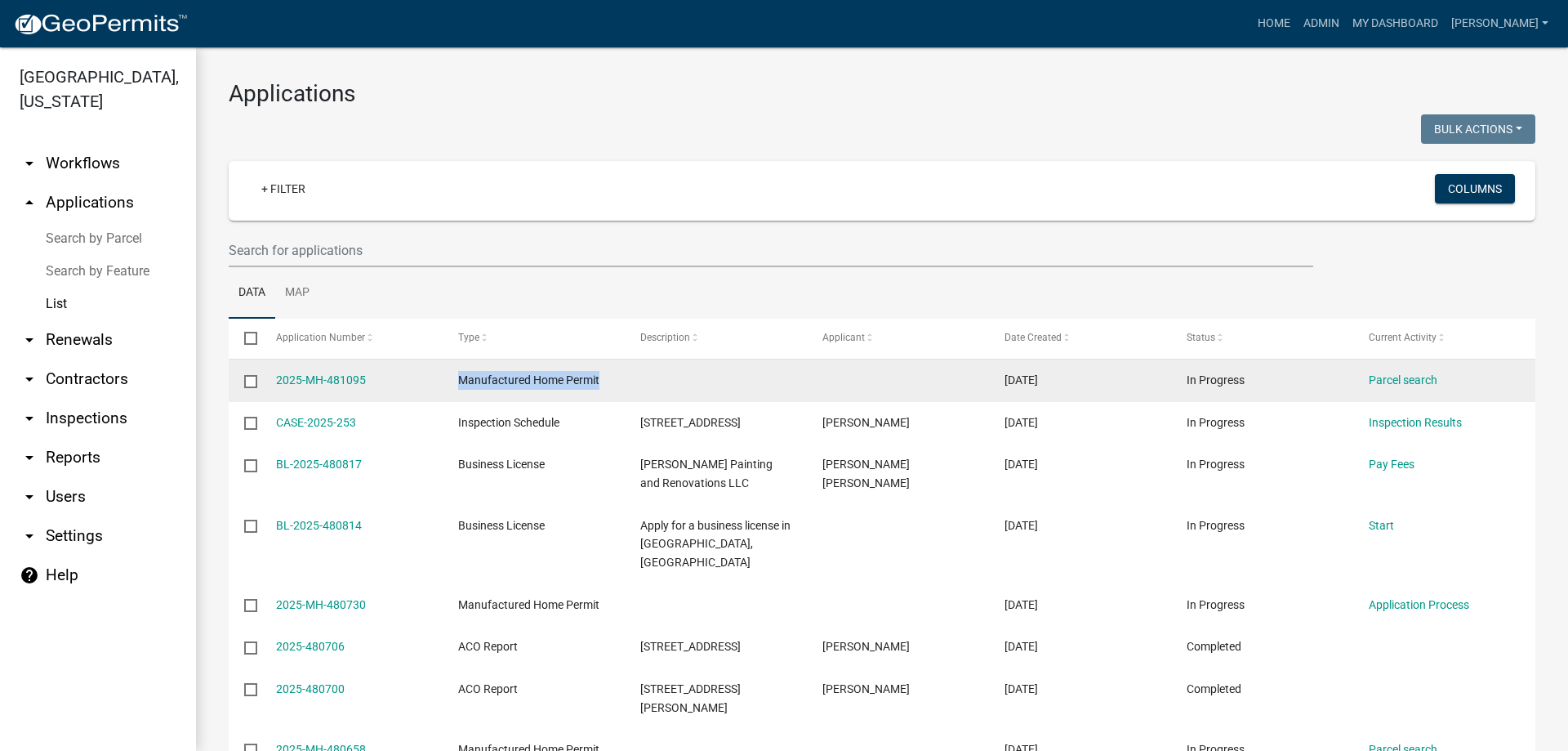
click at [598, 378] on span "Manufactured Home Permit" at bounding box center [528, 380] width 142 height 13
drag, startPoint x: 600, startPoint y: 378, endPoint x: 457, endPoint y: 389, distance: 143.4
click at [457, 389] on datatable-body-cell "Manufactured Home Permit" at bounding box center [532, 381] width 182 height 42
click at [460, 379] on span "Manufactured Home Permit" at bounding box center [528, 380] width 142 height 13
drag, startPoint x: 458, startPoint y: 375, endPoint x: 610, endPoint y: 380, distance: 152.1
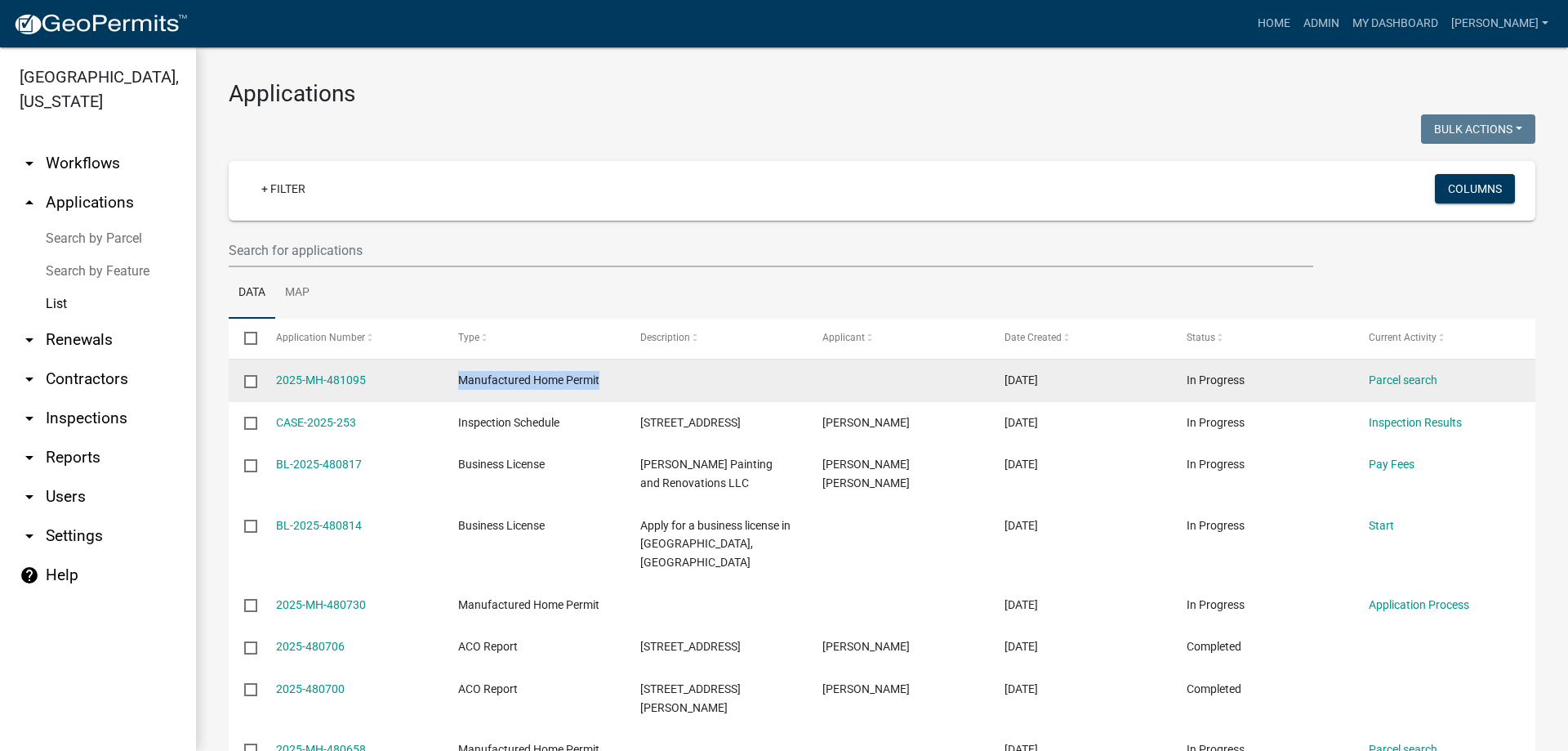
click at [610, 380] on datatable-body-cell "Manufactured Home Permit" at bounding box center [532, 381] width 182 height 42
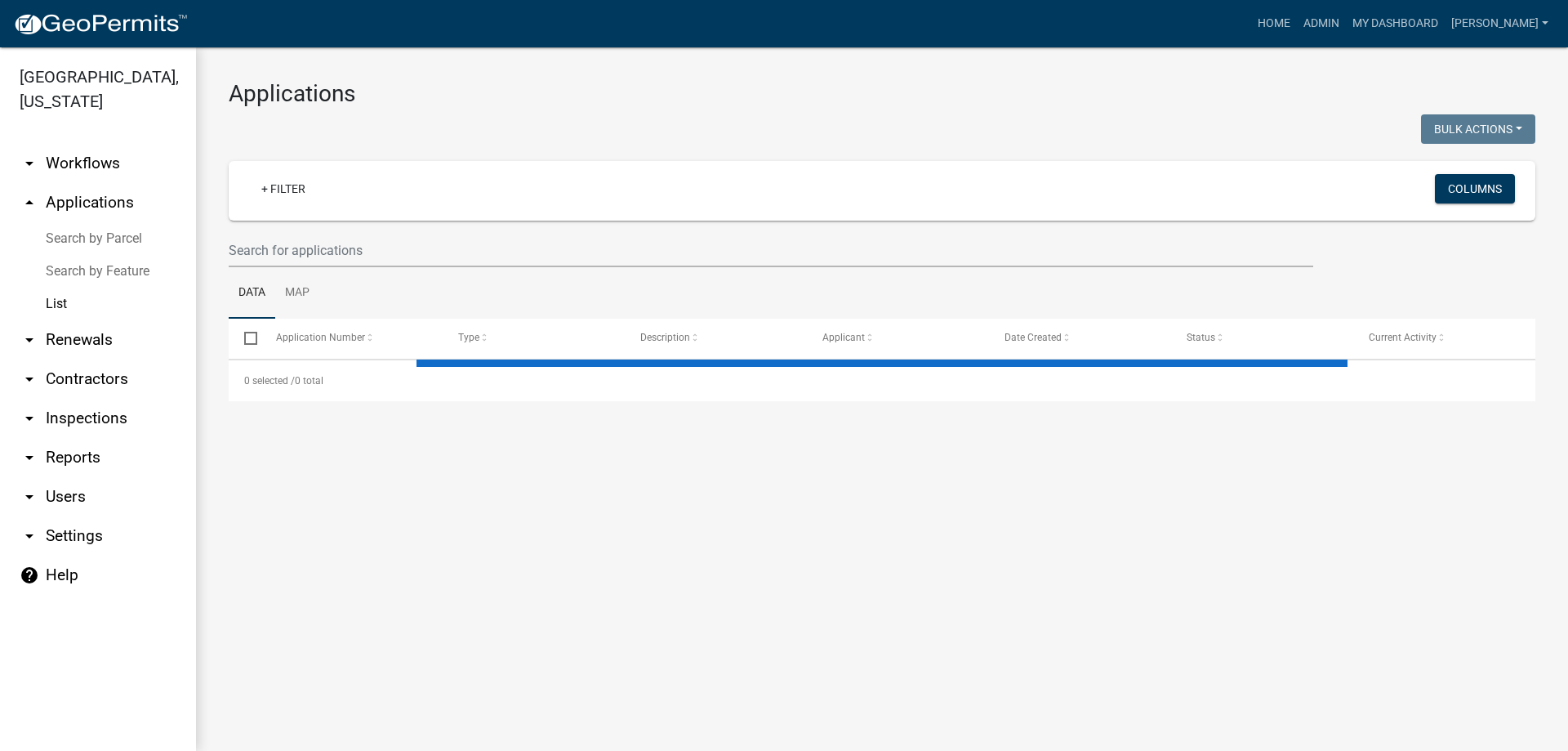
select select "3: 100"
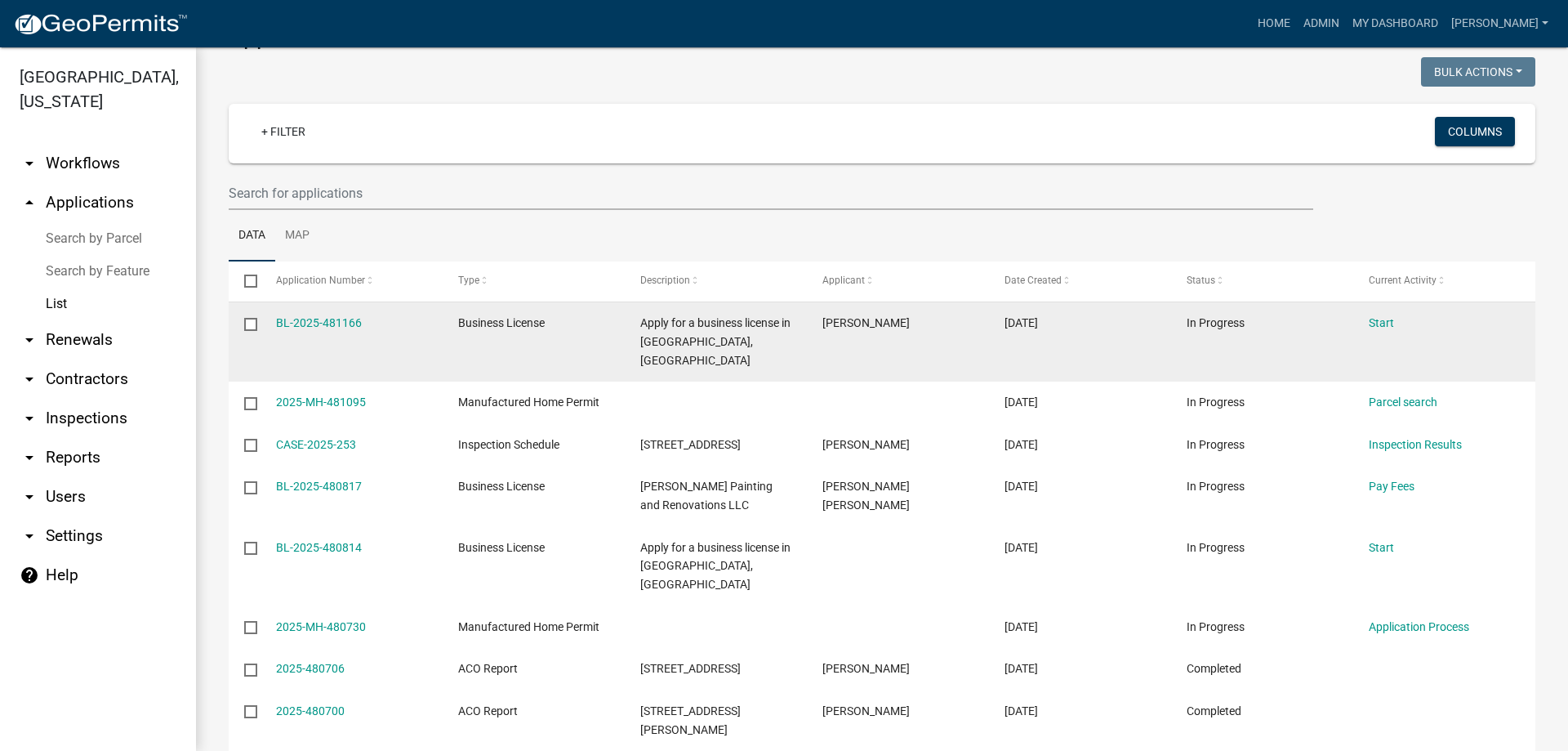
scroll to position [82, 0]
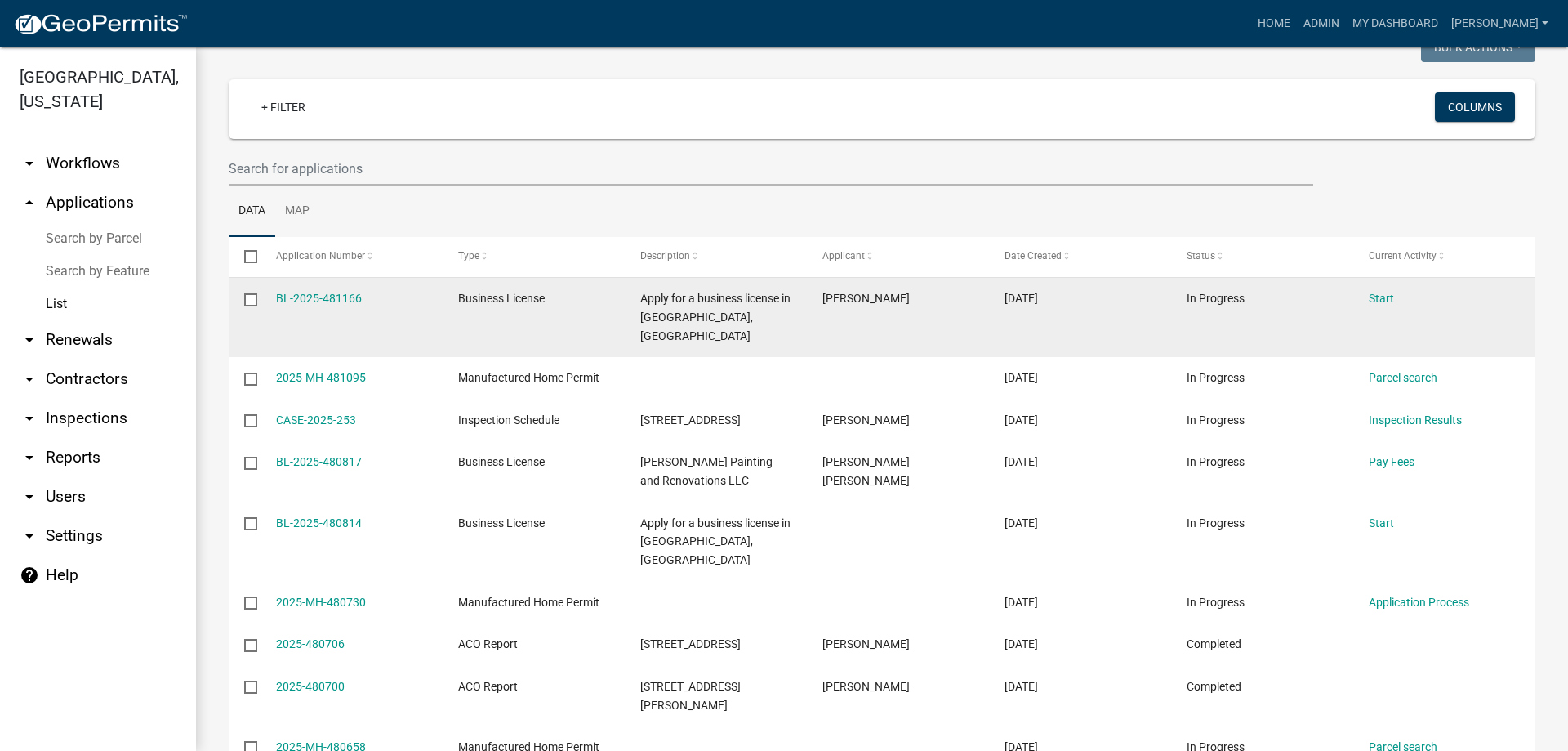
drag, startPoint x: 1244, startPoint y: 300, endPoint x: 894, endPoint y: 285, distance: 350.3
click at [894, 285] on div "BL-2025-481166 Business License Apply for a business license in Crawford County…" at bounding box center [882, 317] width 1307 height 79
click at [1183, 296] on datatable-body-cell "In Progress" at bounding box center [1262, 317] width 182 height 79
drag, startPoint x: 1263, startPoint y: 290, endPoint x: 889, endPoint y: 287, distance: 374.0
click at [1022, 297] on div "BL-2025-481166 Business License Apply for a business license in Crawford County…" at bounding box center [882, 317] width 1307 height 79
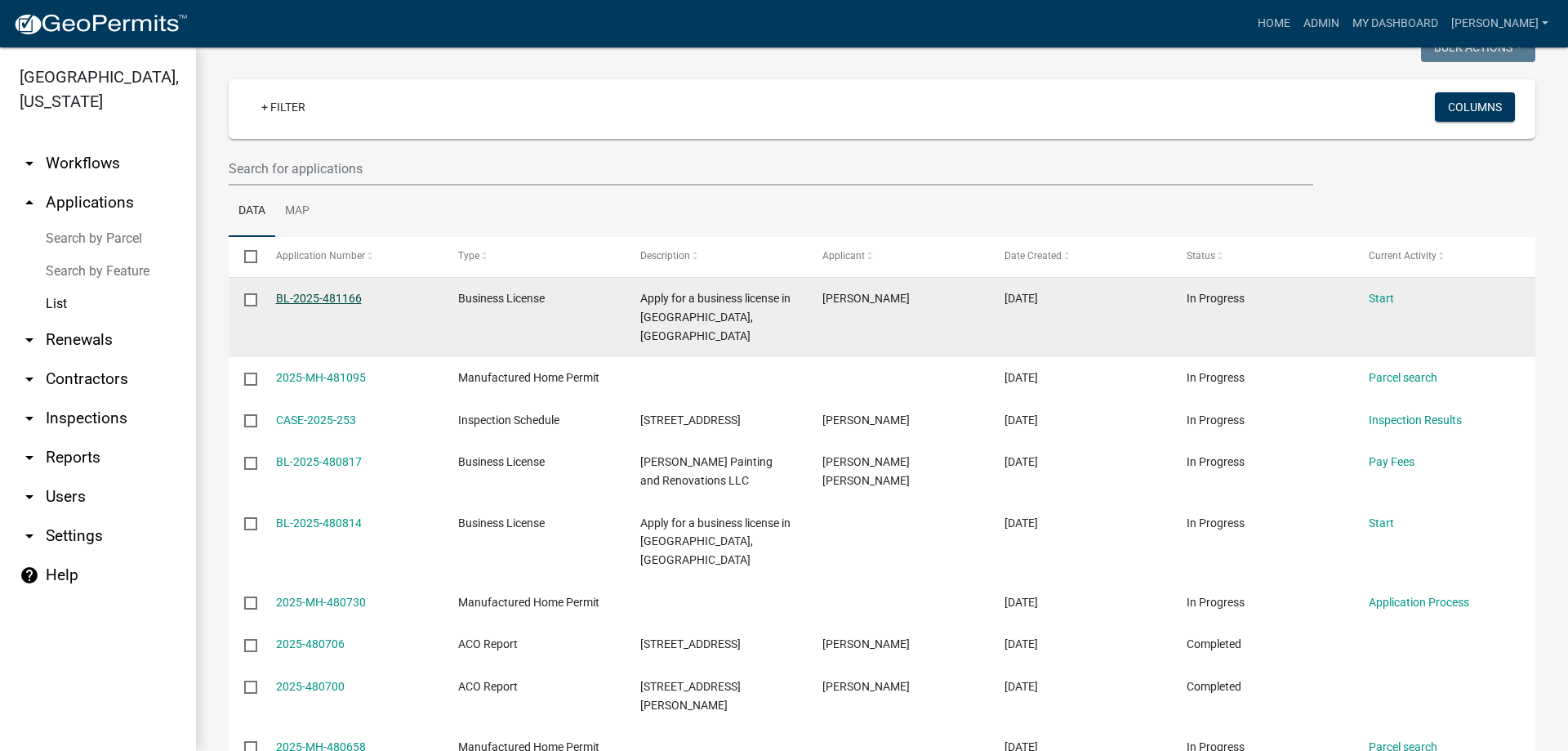
click at [308, 296] on link "BL-2025-481166" at bounding box center [318, 299] width 86 height 13
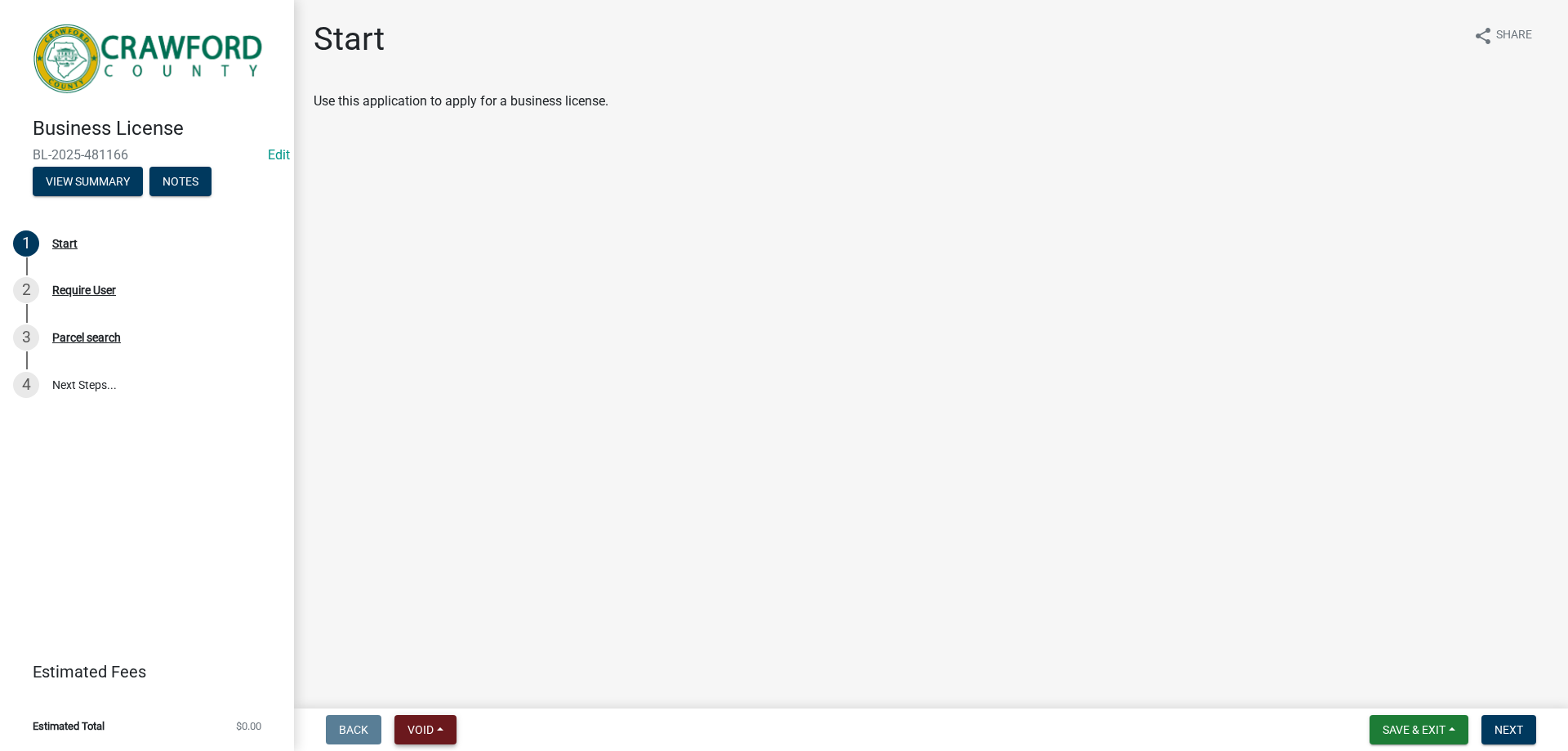
click at [414, 733] on span "Void" at bounding box center [420, 730] width 26 height 13
click at [453, 677] on button "Void" at bounding box center [460, 686] width 131 height 40
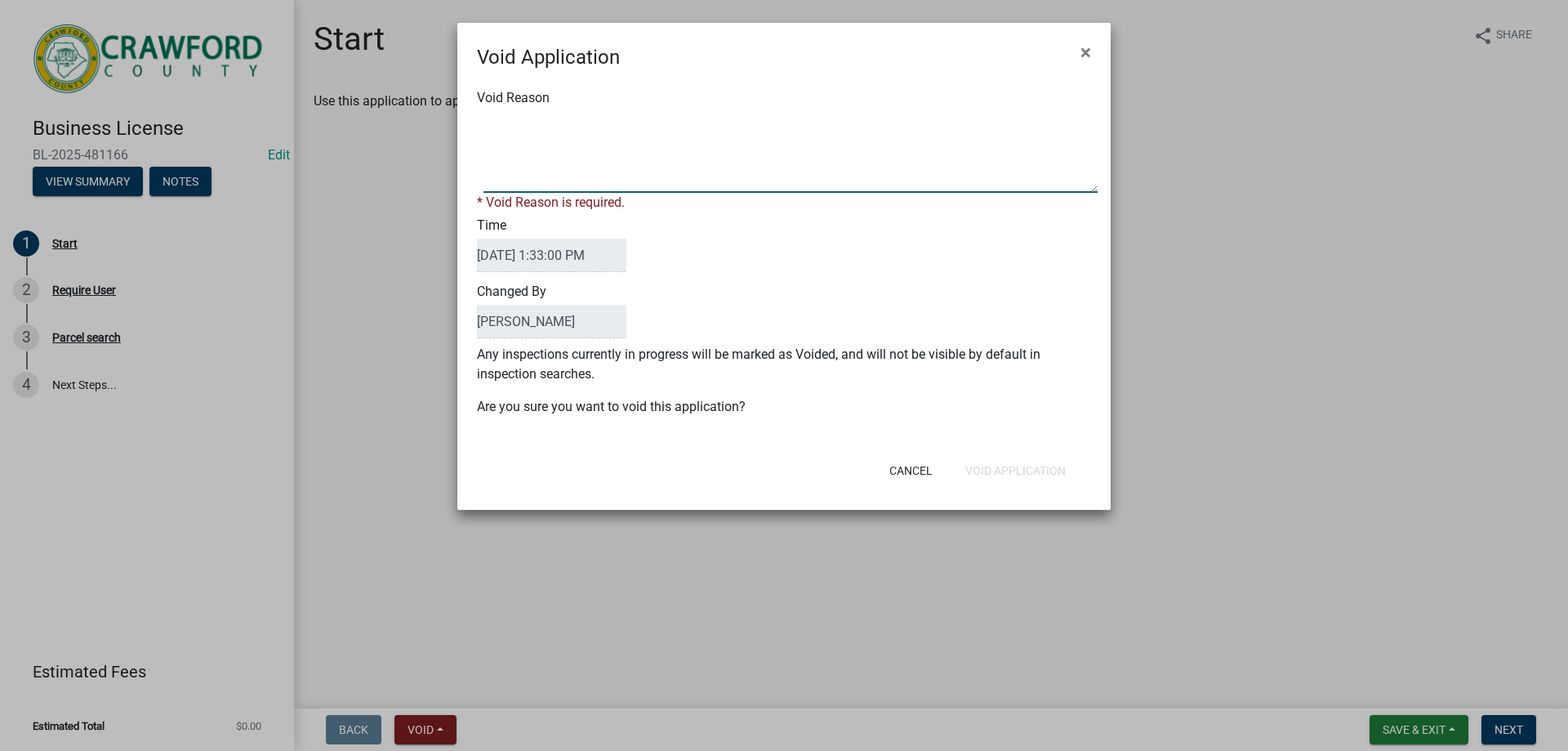
click at [566, 173] on textarea "Void Reason" at bounding box center [790, 151] width 614 height 82
type textarea "NOT NEEDED"
click at [999, 479] on div "Void Application × Void Reason * Void Reason is required. Time 09/19/2025 1:33:…" at bounding box center [784, 266] width 653 height 487
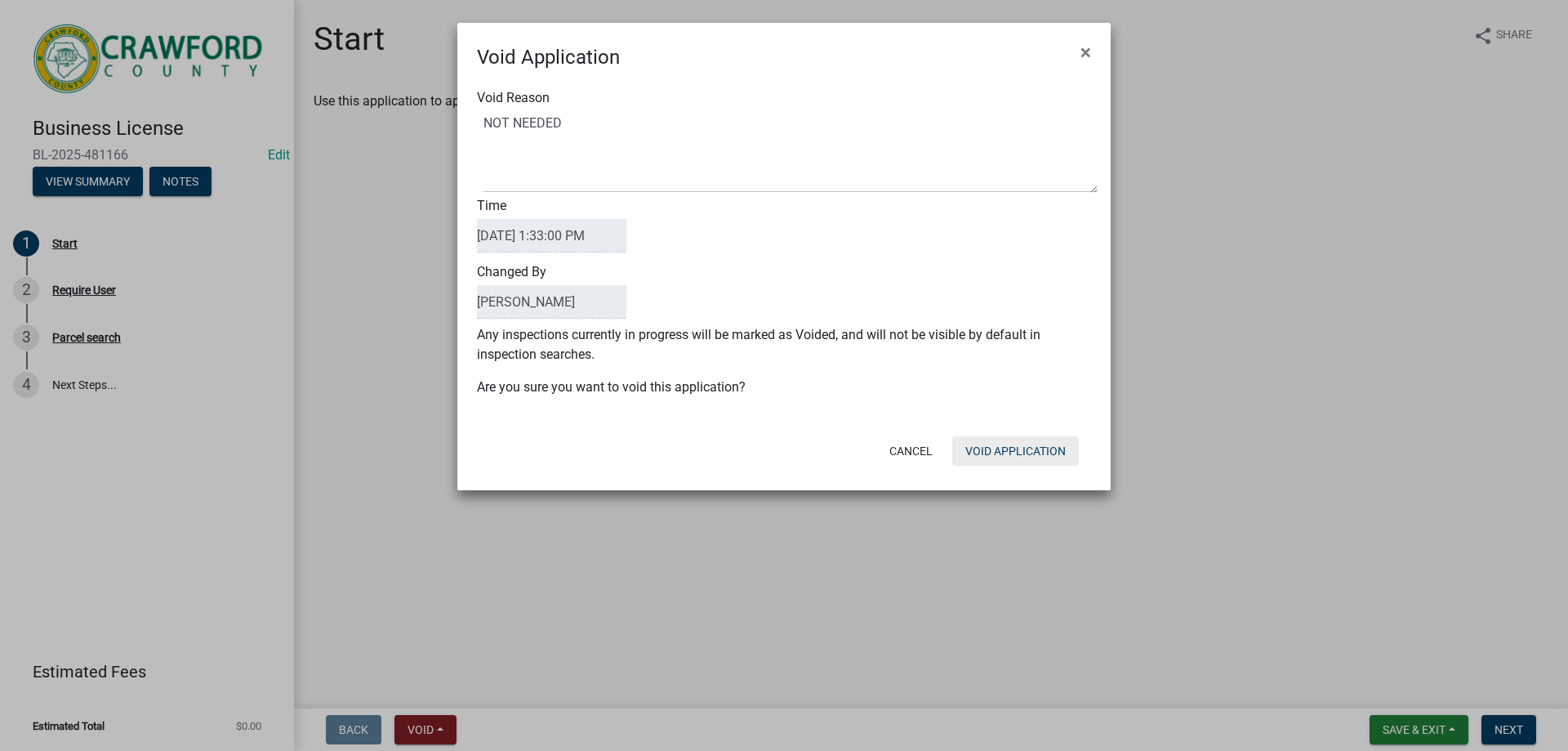
click at [993, 448] on button "Void Application" at bounding box center [1015, 451] width 126 height 30
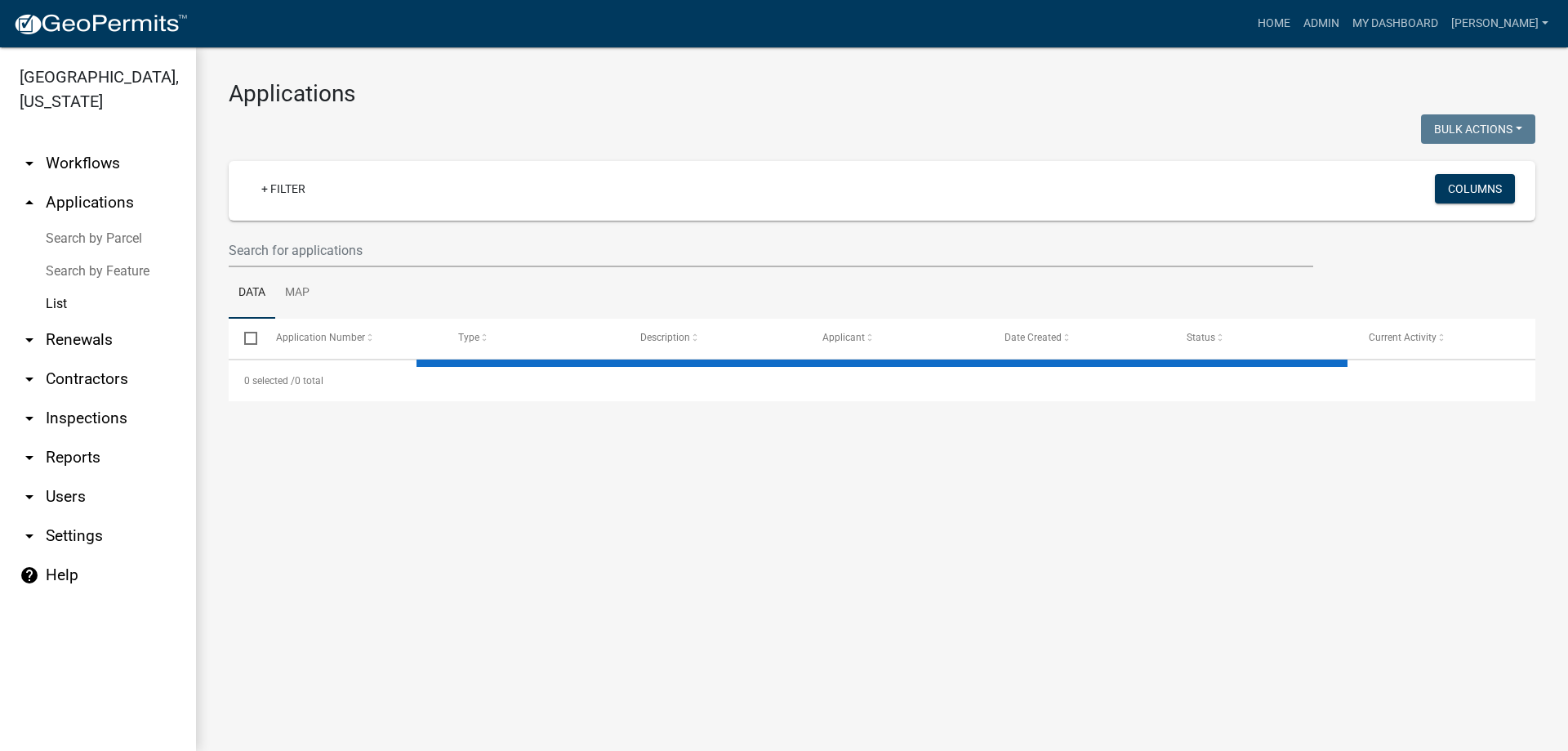
select select "3: 100"
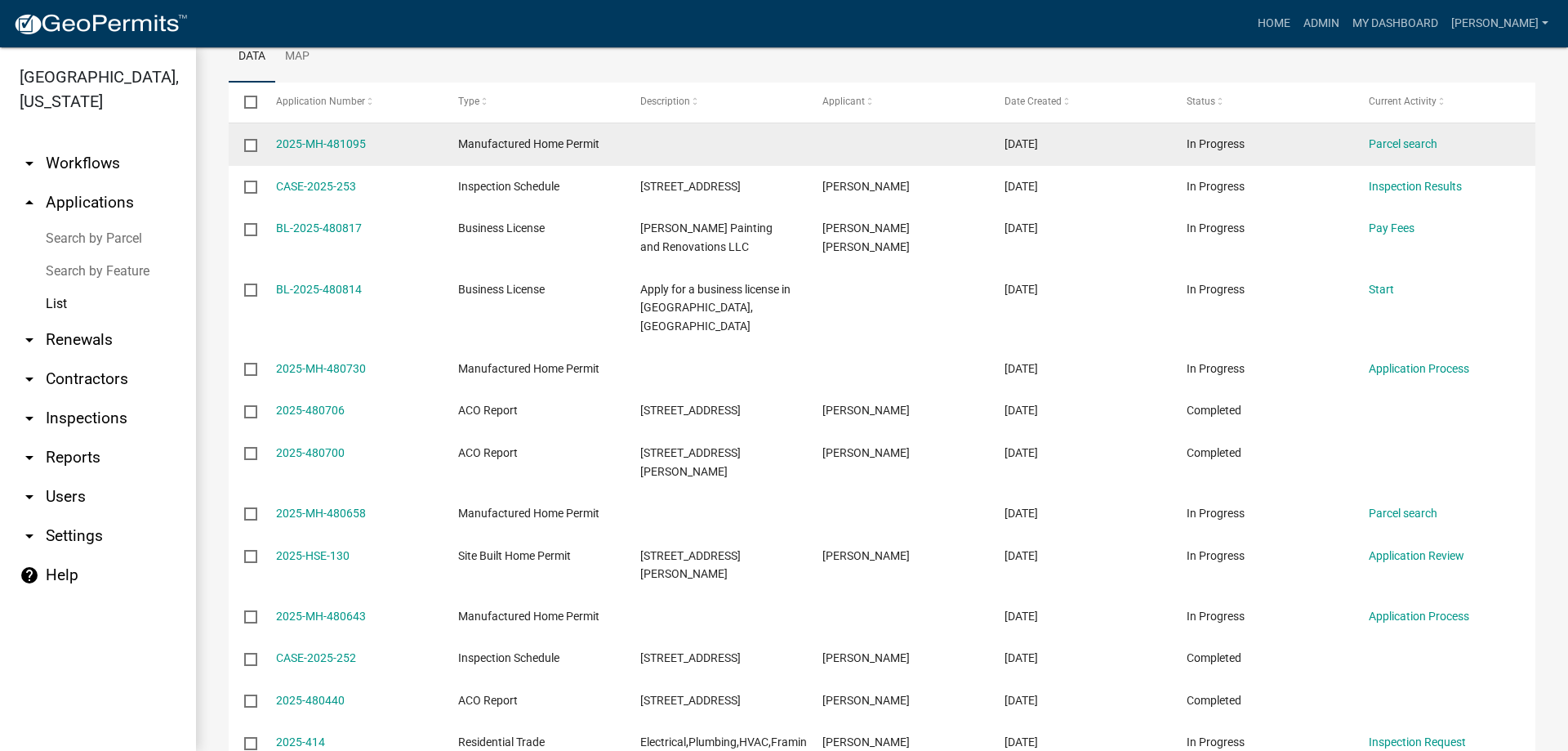
scroll to position [245, 0]
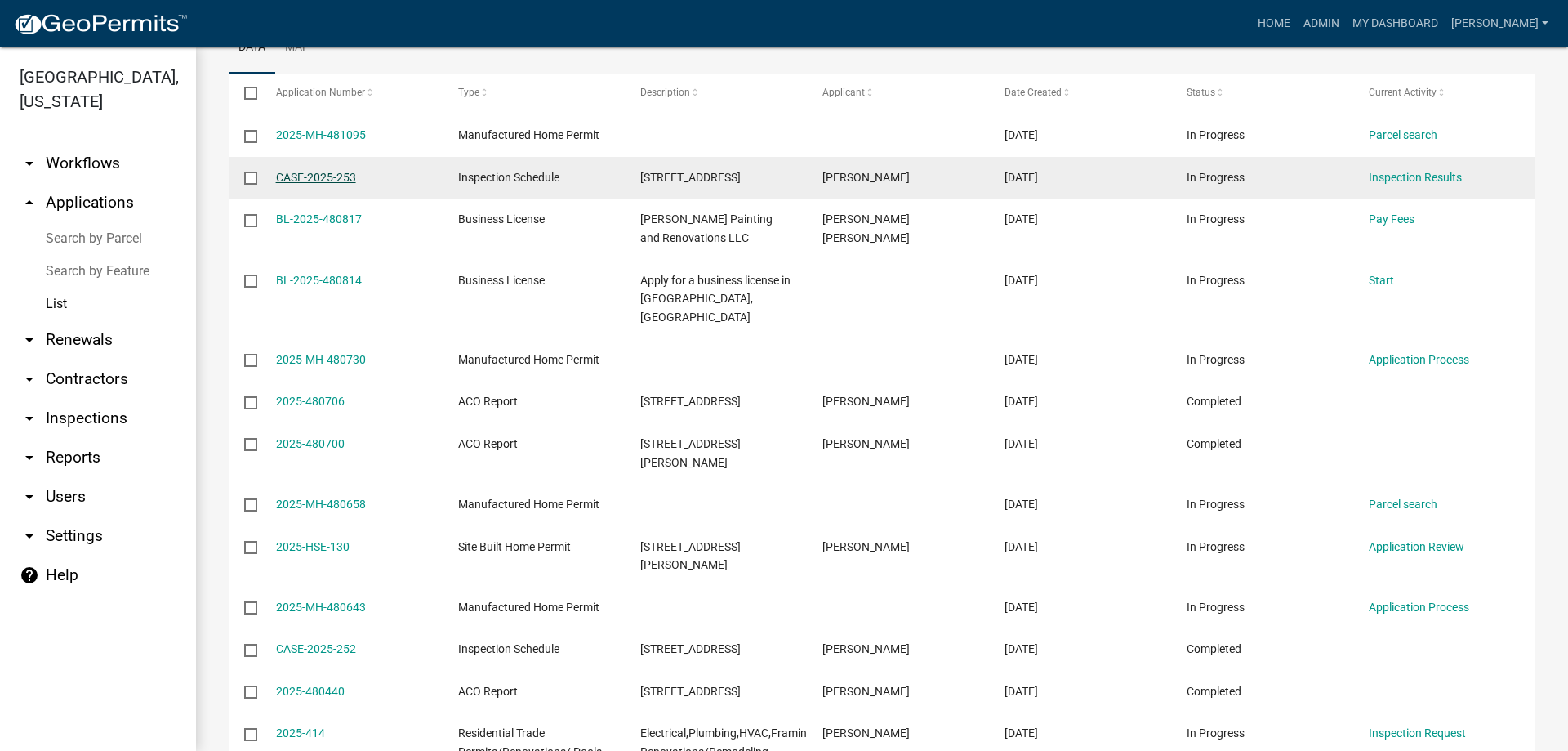
click at [307, 181] on link "CASE-2025-253" at bounding box center [315, 177] width 80 height 13
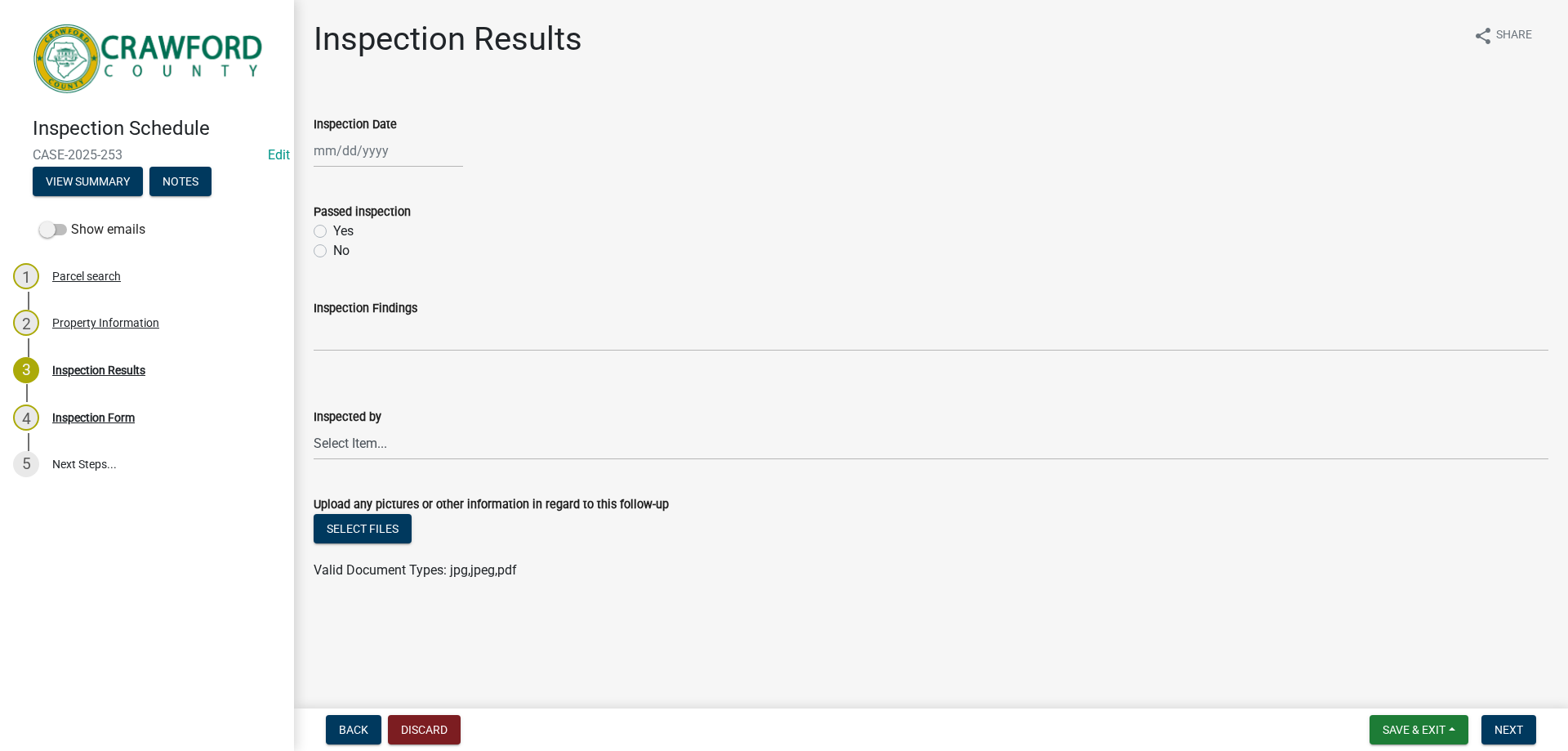
select select "9"
select select "2025"
click at [320, 153] on div "Jan Feb Mar Apr May Jun Jul Aug Sep Oct Nov Dec 1525 1526 1527 1528 1529 1530 1…" at bounding box center [387, 150] width 149 height 34
click at [436, 281] on div "19" at bounding box center [434, 289] width 26 height 26
type input "[DATE]"
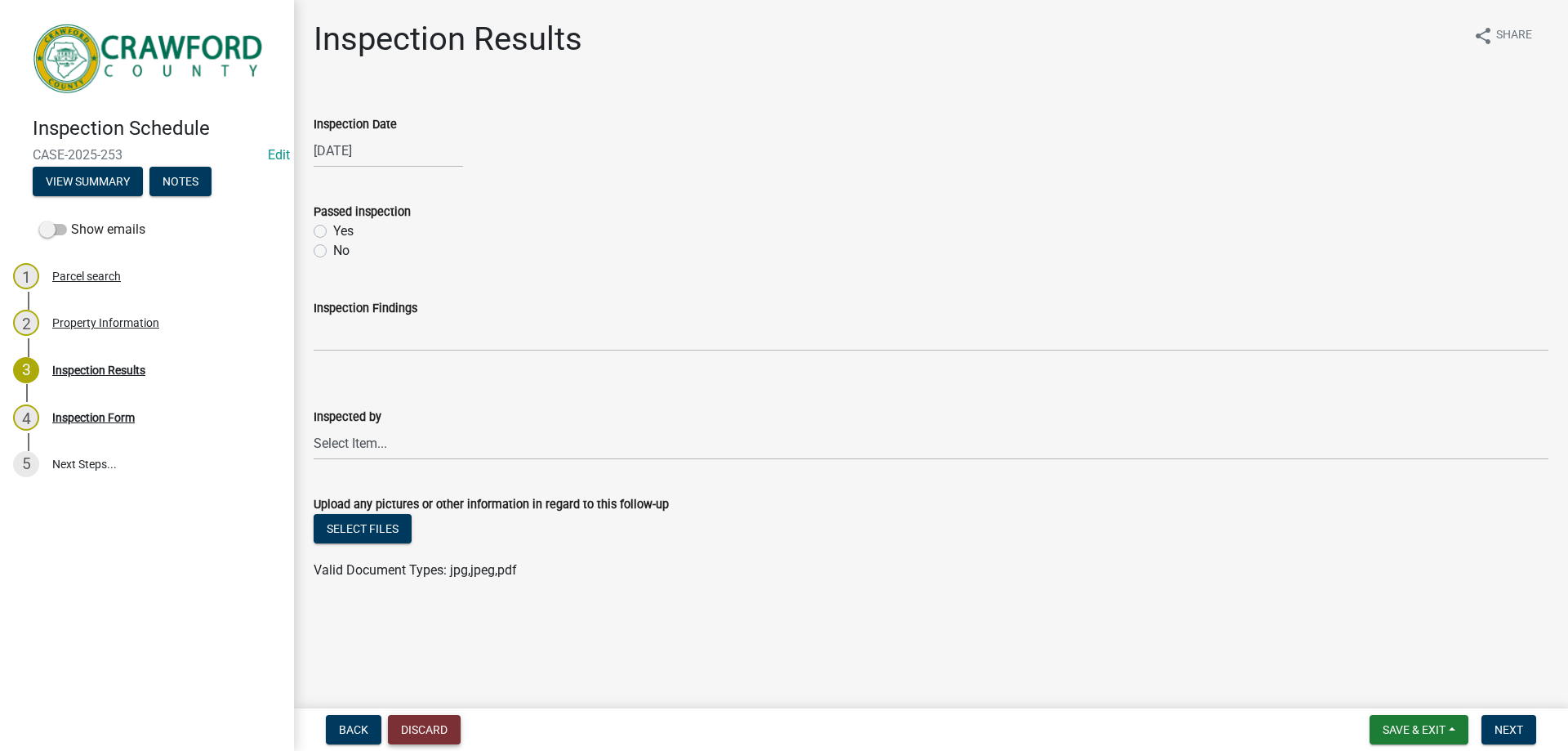
click at [416, 721] on button "Discard" at bounding box center [424, 730] width 72 height 30
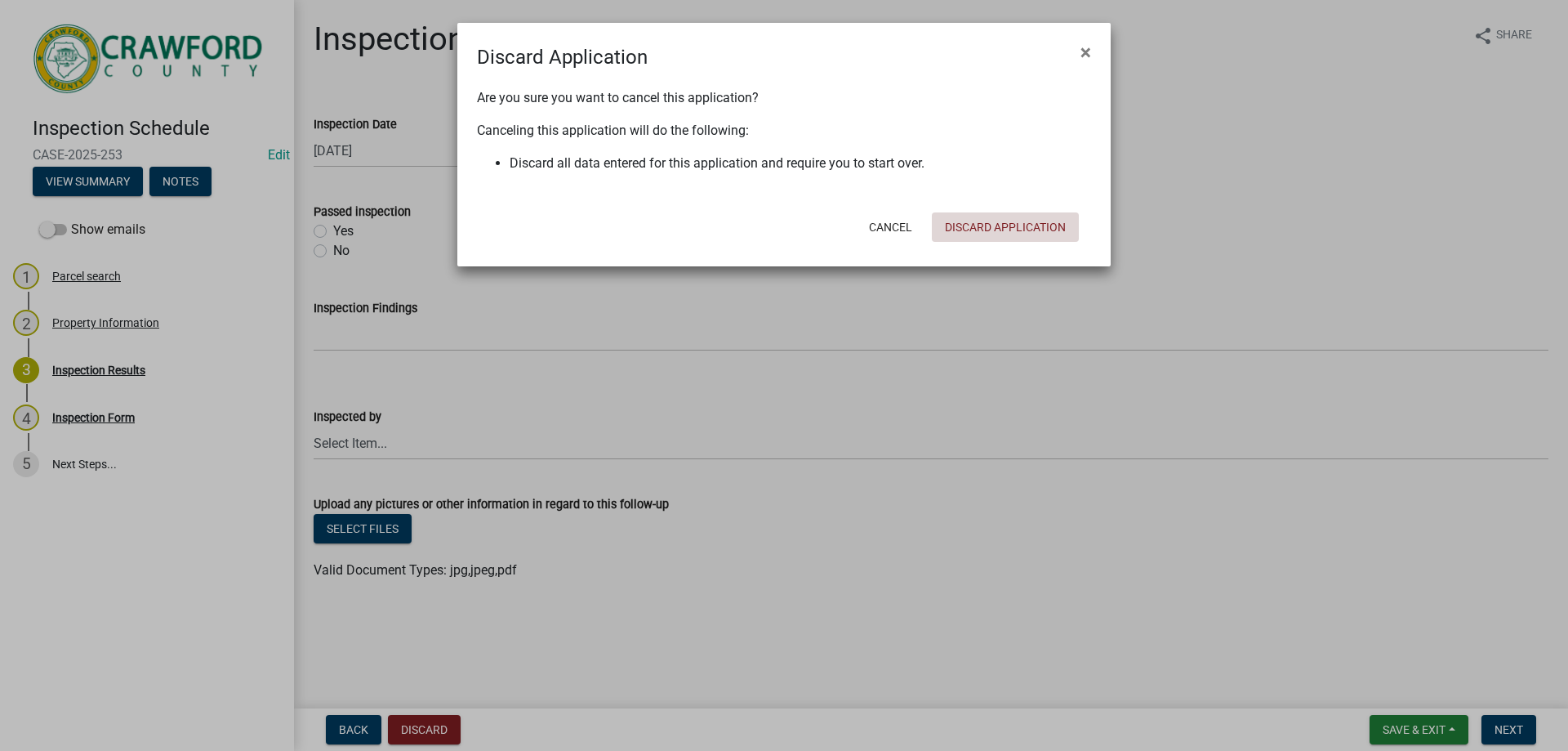
click at [967, 229] on button "Discard Application" at bounding box center [1005, 227] width 147 height 30
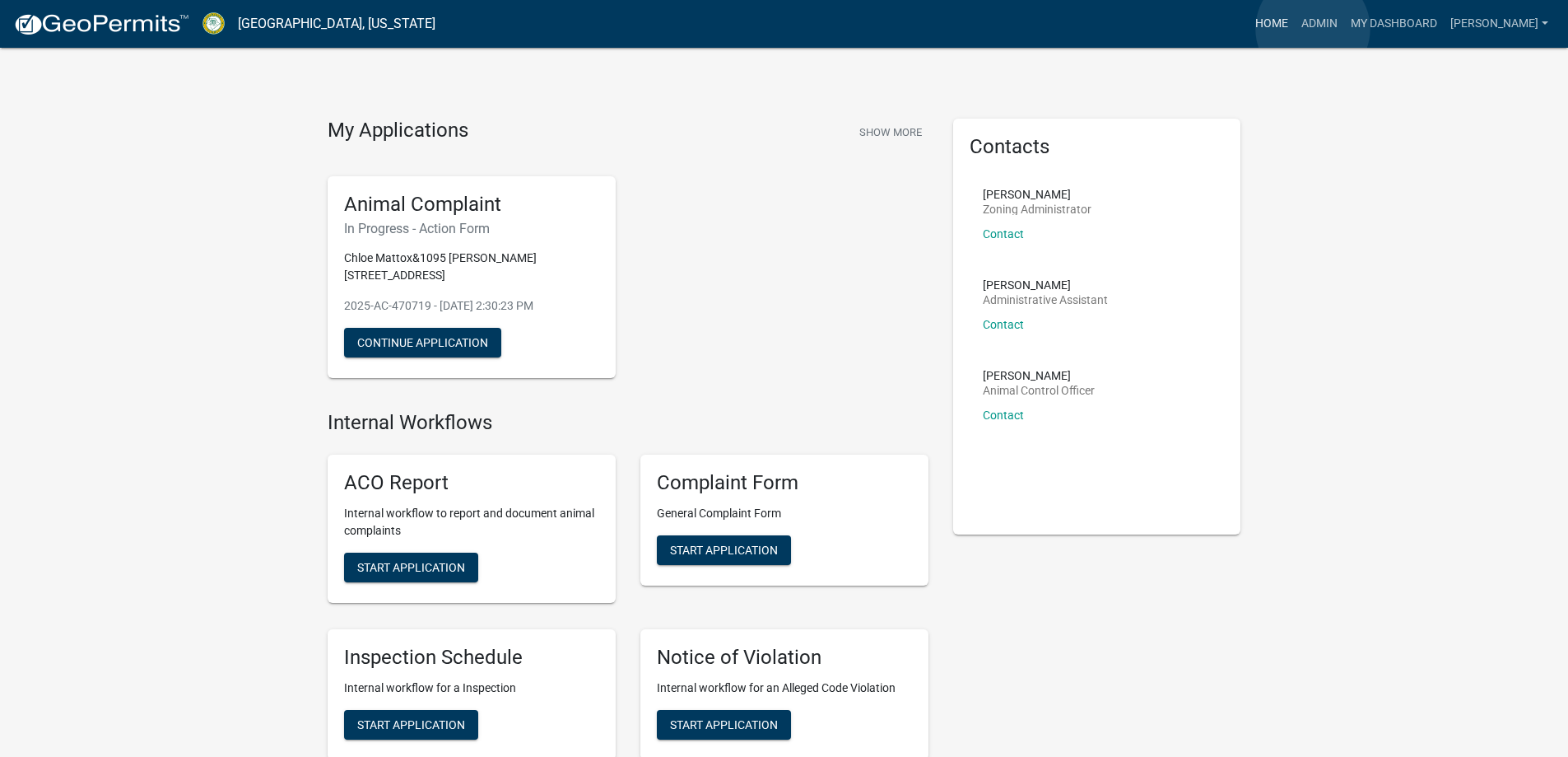
click at [1295, 29] on link "Home" at bounding box center [1272, 23] width 46 height 31
click at [1345, 23] on link "Admin" at bounding box center [1319, 23] width 50 height 31
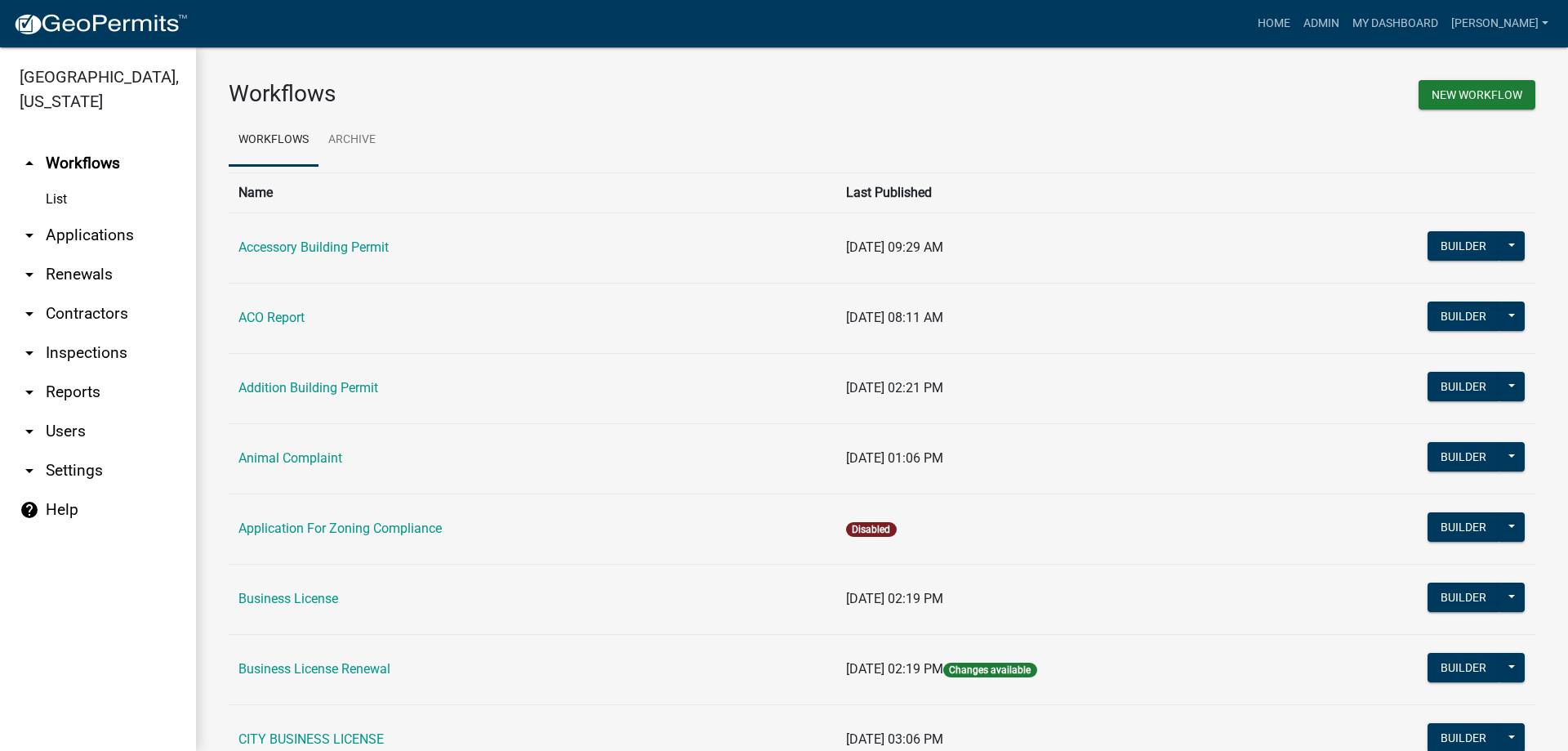
click at [92, 251] on link "arrow_drop_down Applications" at bounding box center [97, 235] width 196 height 40
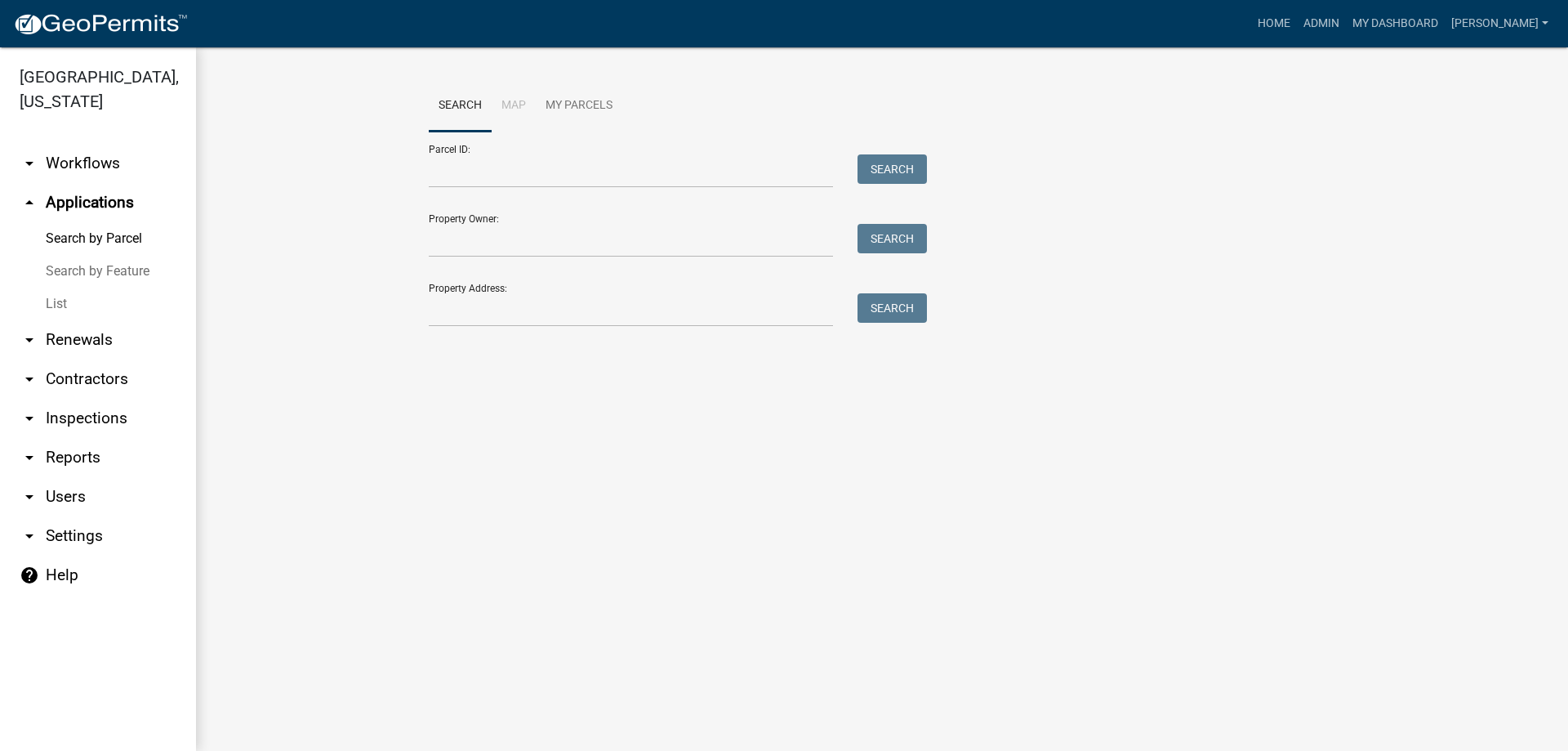
click at [99, 308] on link "List" at bounding box center [97, 304] width 196 height 33
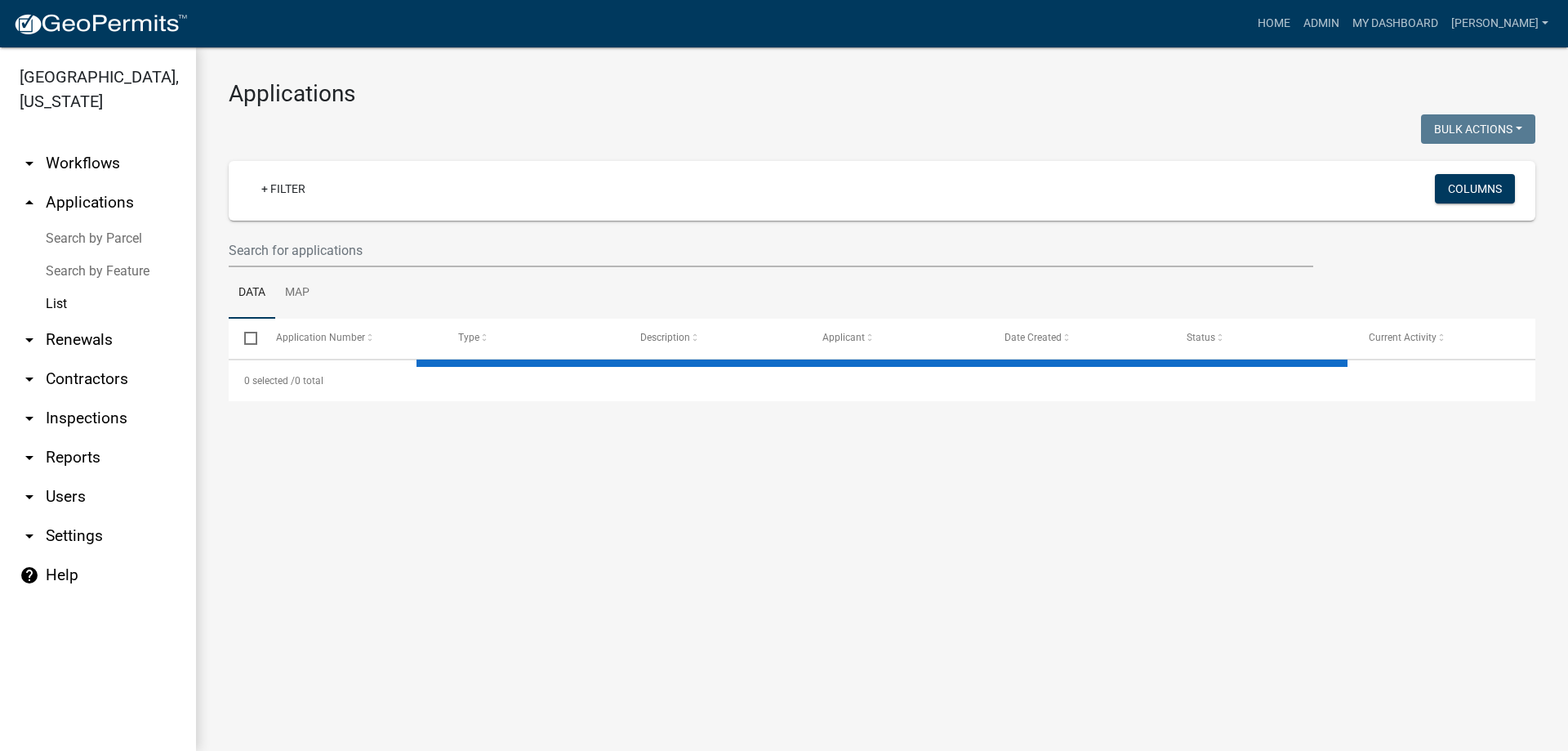
select select "3: 100"
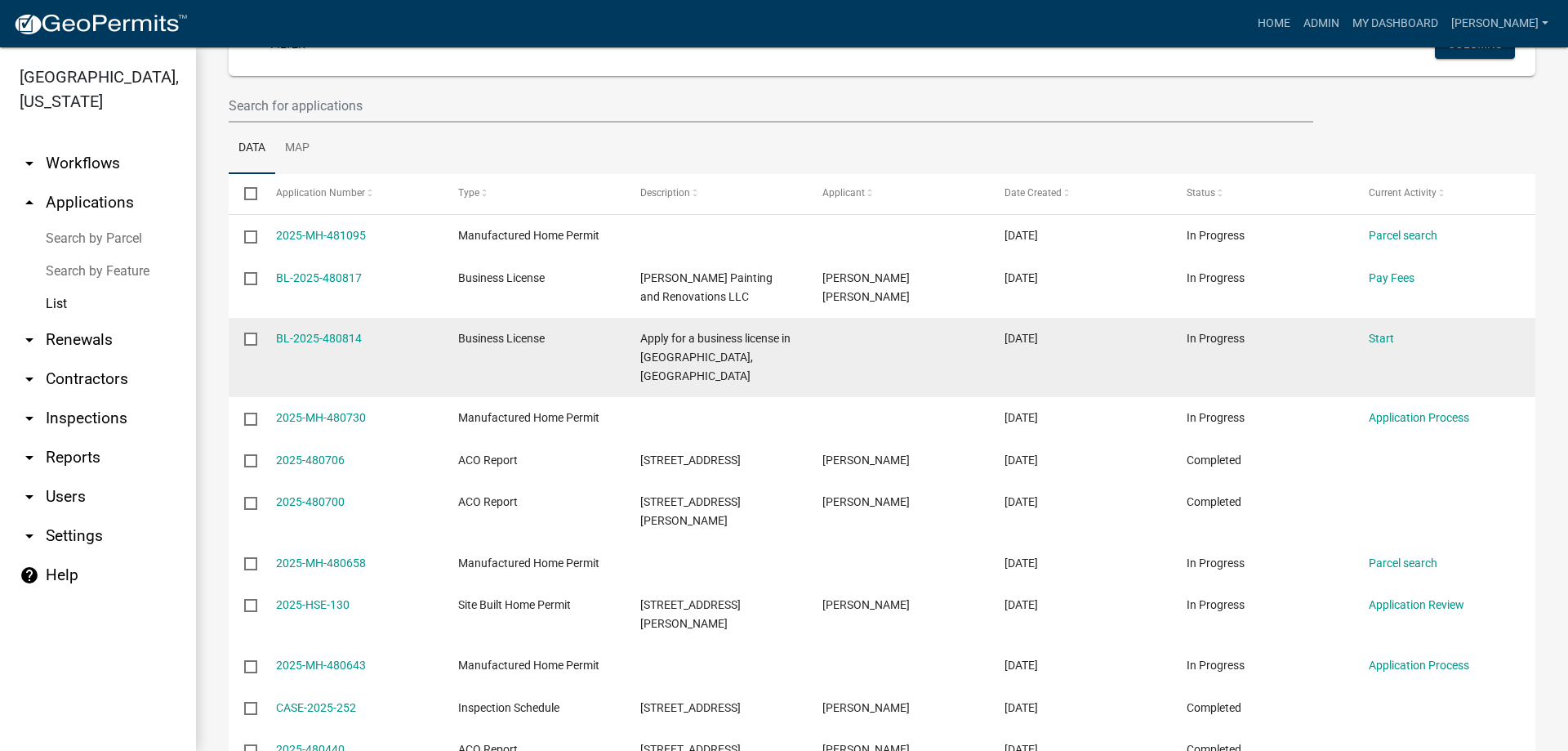
scroll to position [163, 0]
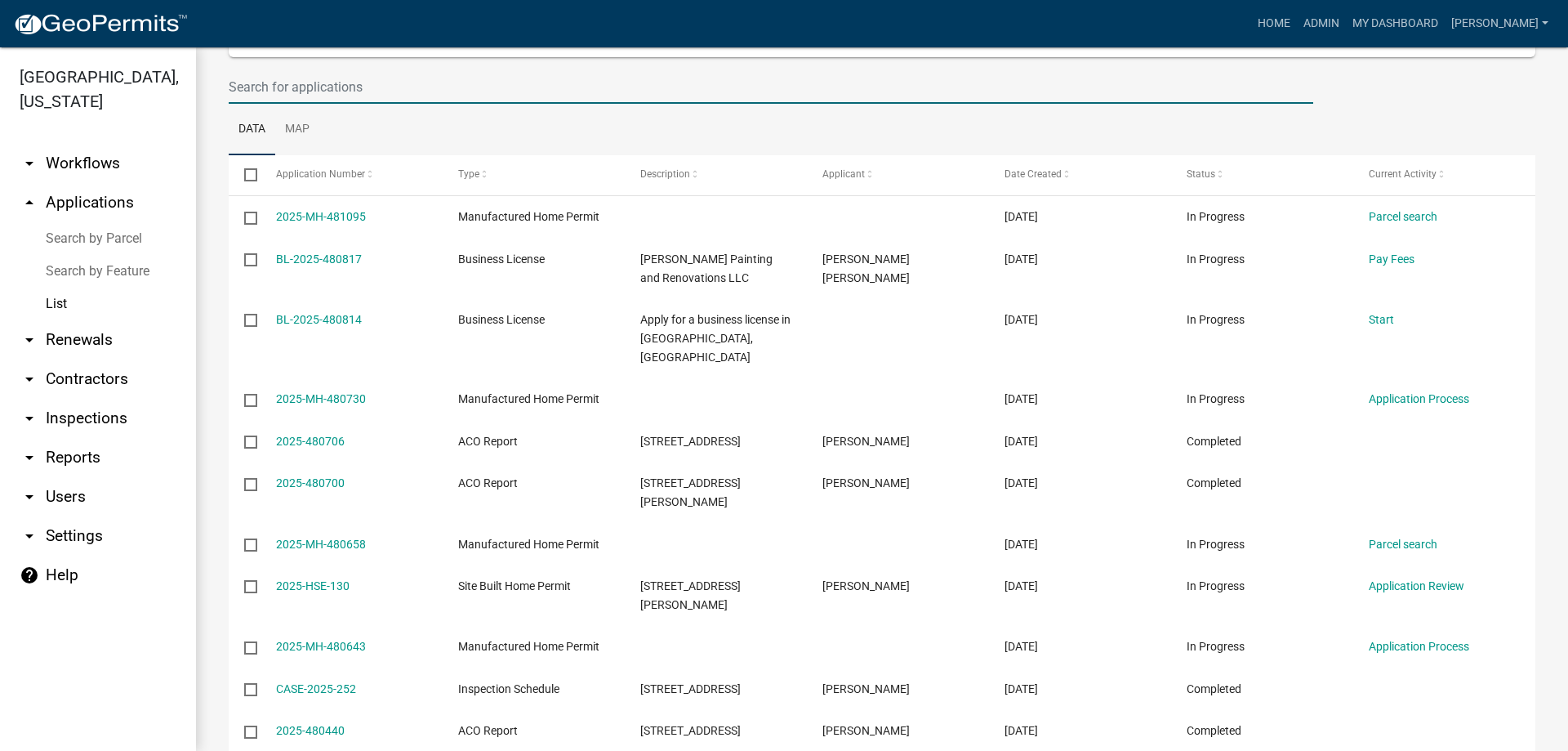
click at [304, 80] on input "text" at bounding box center [770, 87] width 1084 height 34
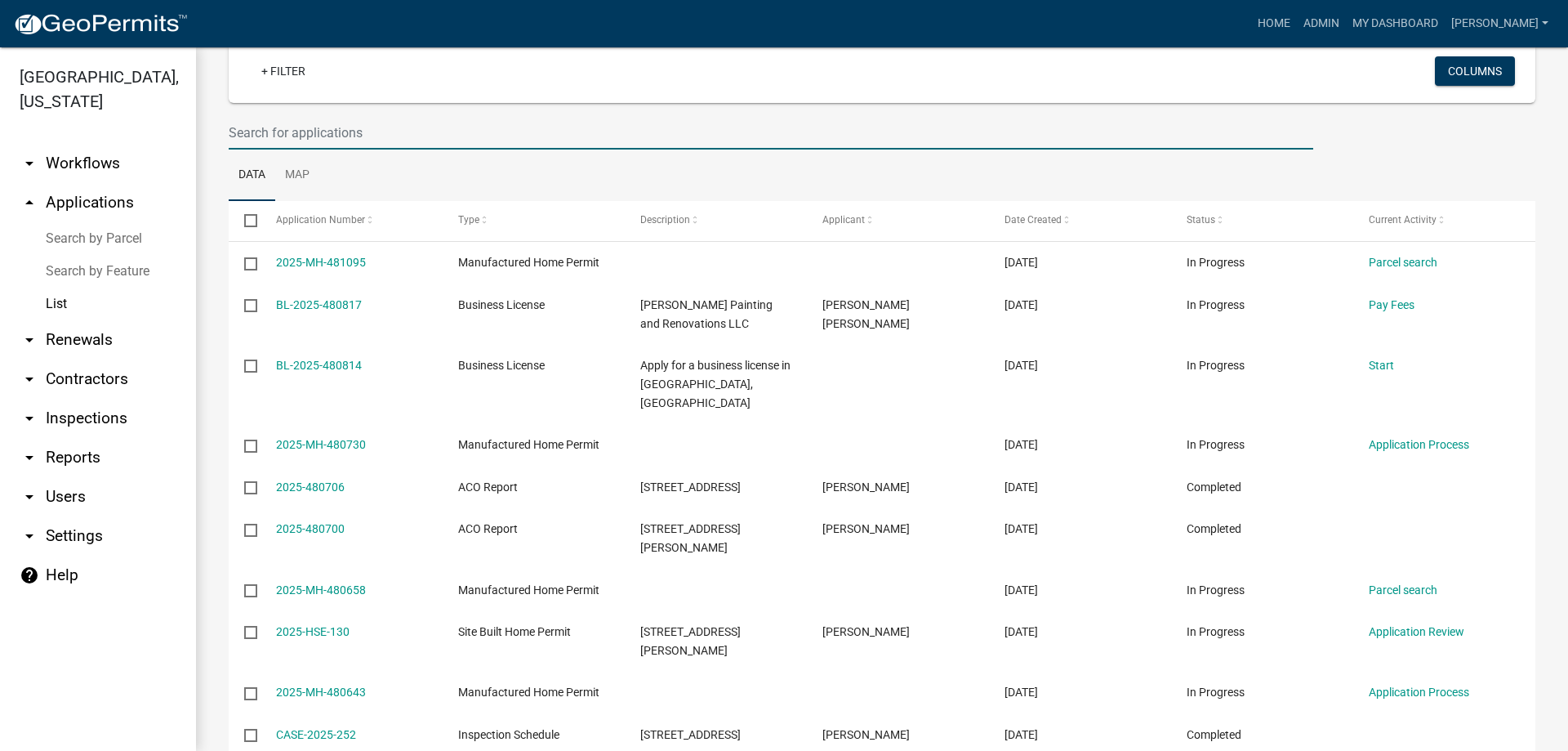
scroll to position [82, 0]
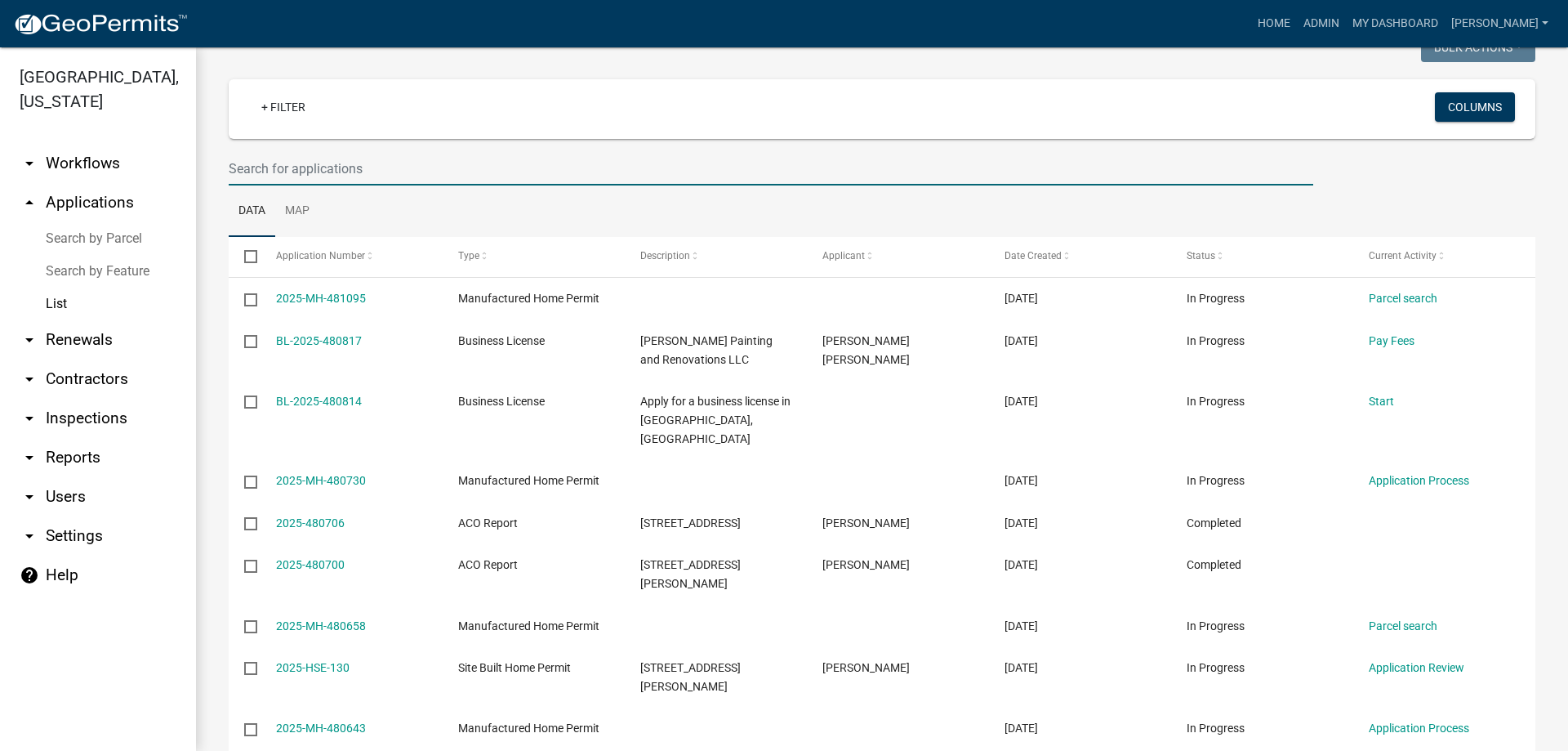
click at [550, 93] on div "+ Filter" at bounding box center [667, 109] width 862 height 34
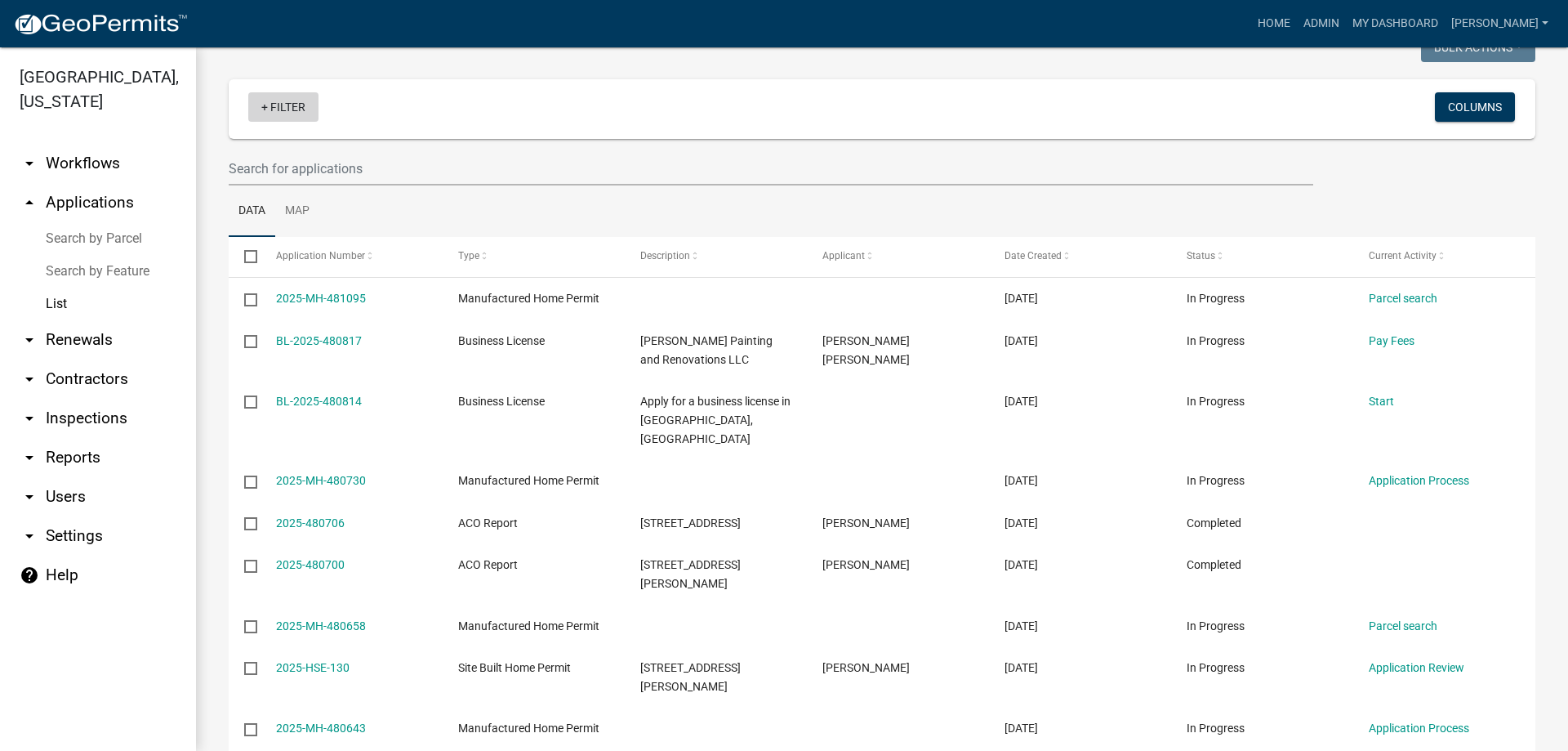
click at [279, 111] on link "+ Filter" at bounding box center [283, 107] width 70 height 30
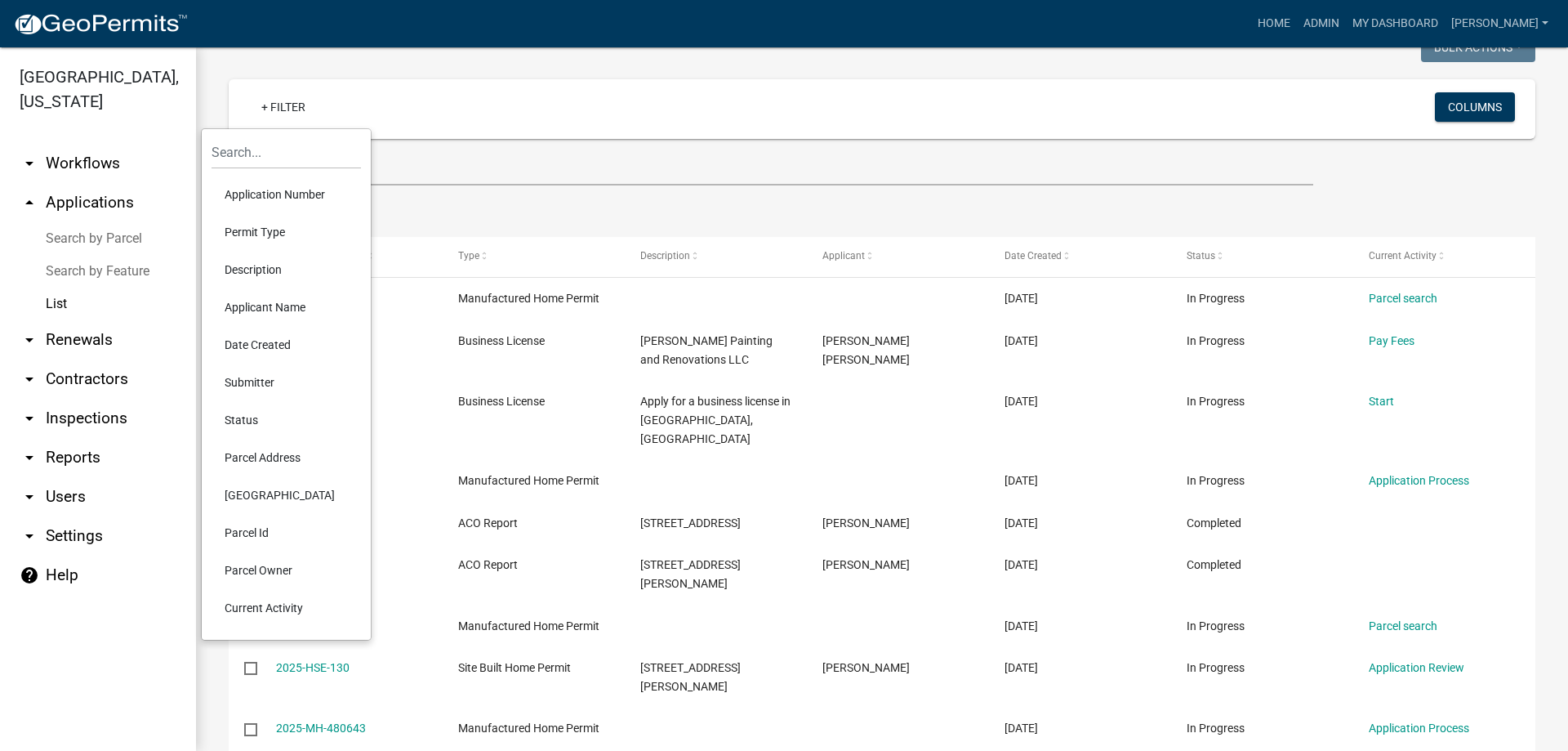
click at [268, 420] on li "Status" at bounding box center [285, 419] width 149 height 38
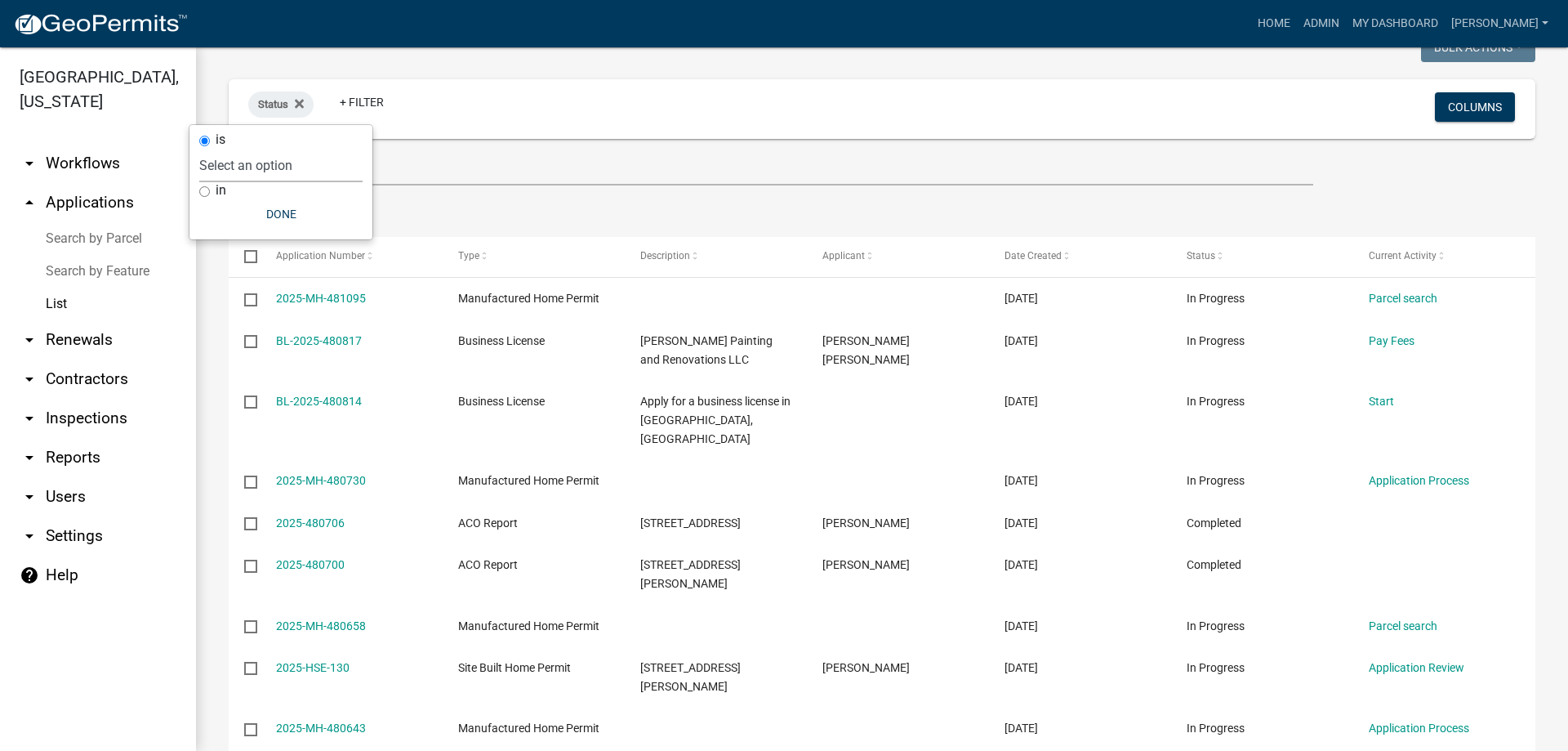
click at [256, 171] on select "Select an option Not Started In Progress Completed Expired Locked Withdrawn Voi…" at bounding box center [280, 165] width 163 height 34
select select "1"
click at [233, 148] on select "Select an option Not Started In Progress Completed Expired Locked Withdrawn Voi…" at bounding box center [280, 165] width 163 height 34
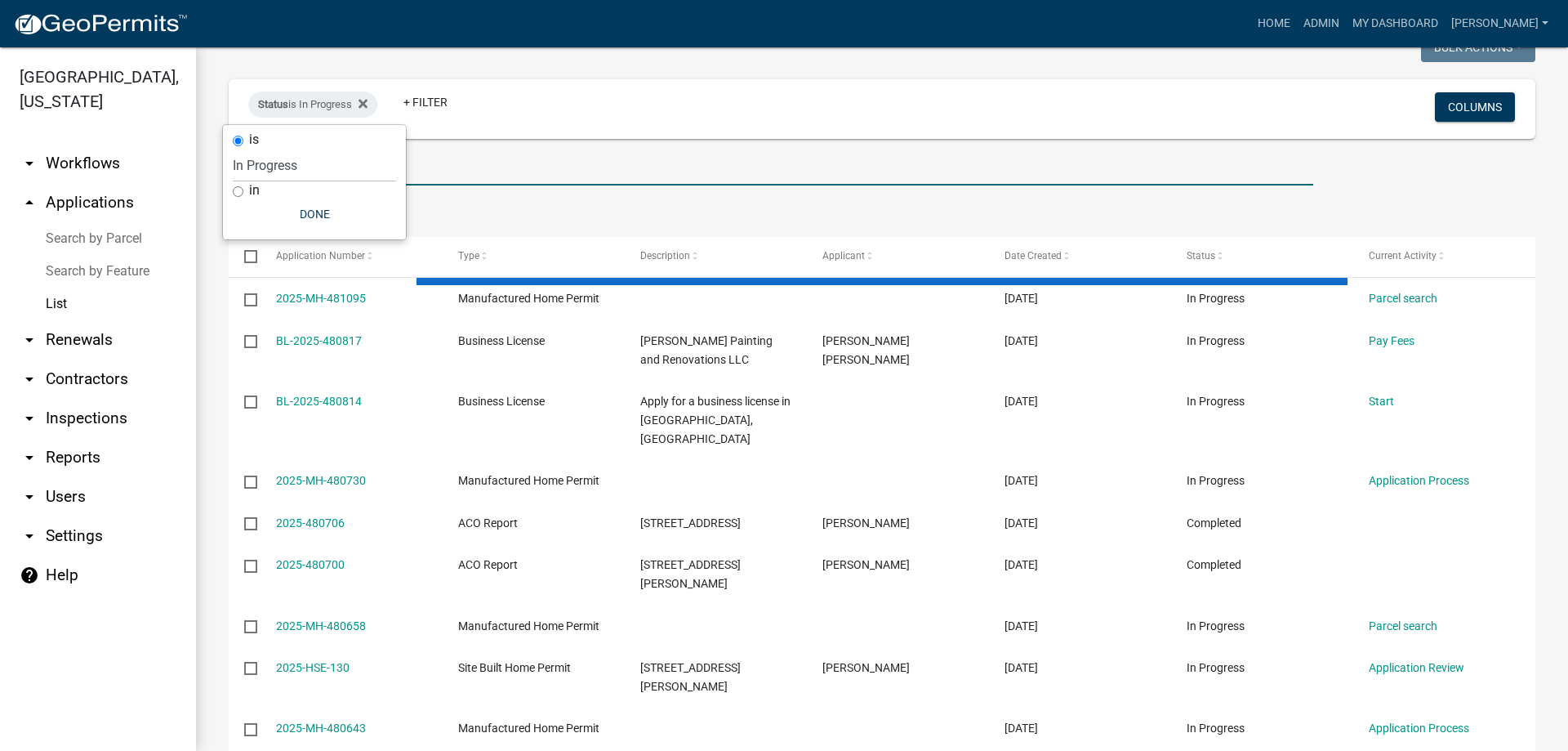
click at [565, 174] on input "text" at bounding box center [770, 169] width 1084 height 34
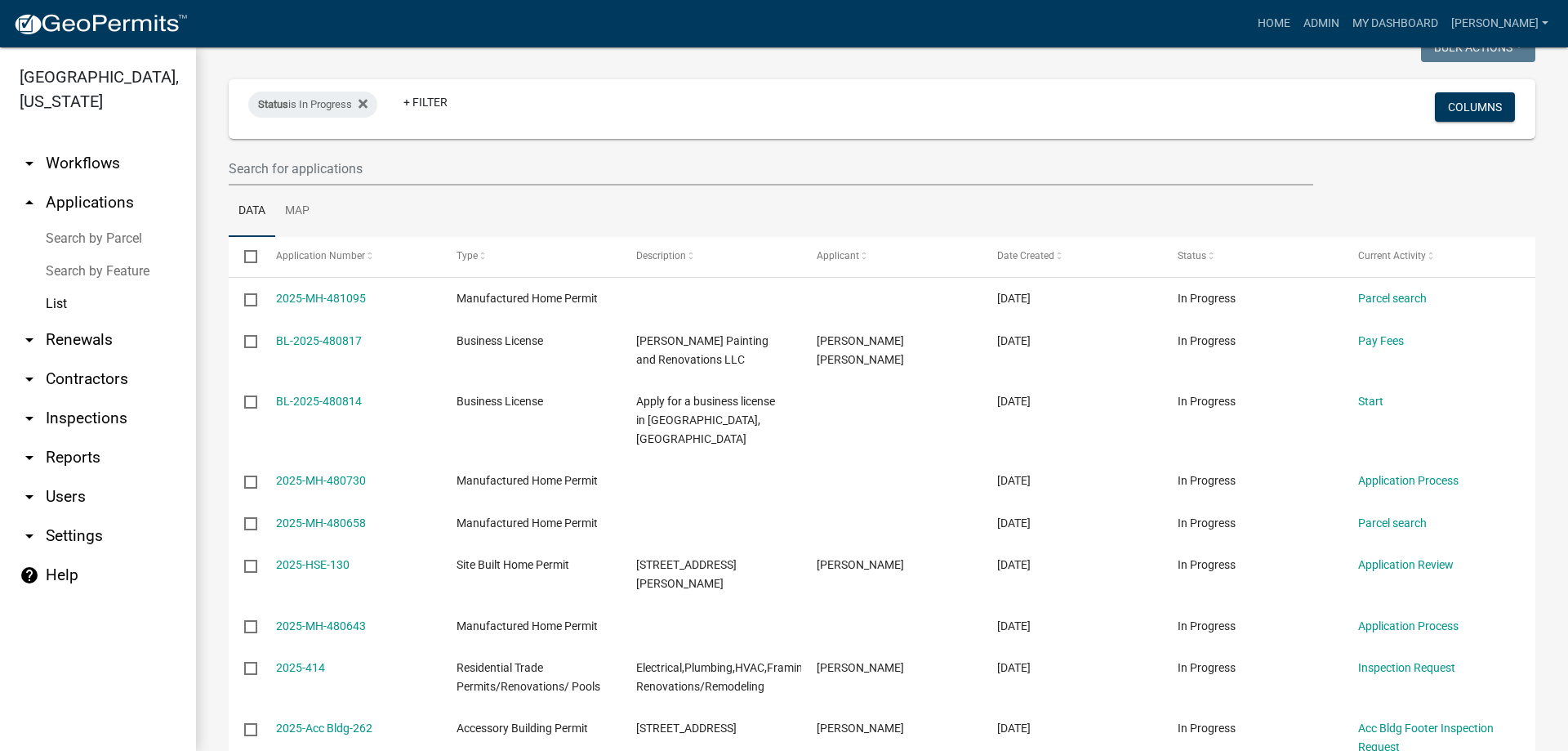
click at [593, 211] on ul "Data Map" at bounding box center [882, 210] width 1307 height 51
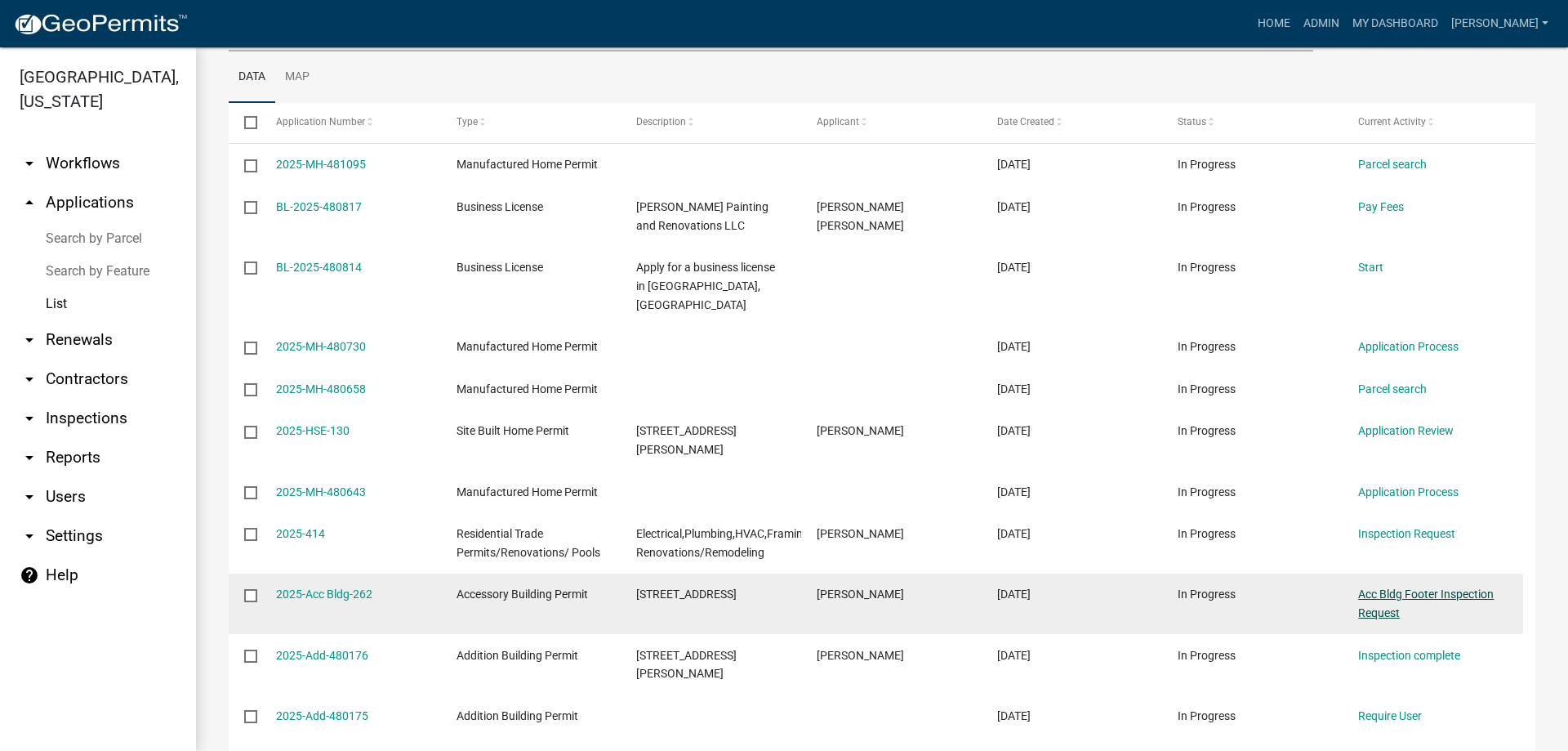
scroll to position [245, 0]
